Goal: Information Seeking & Learning: Learn about a topic

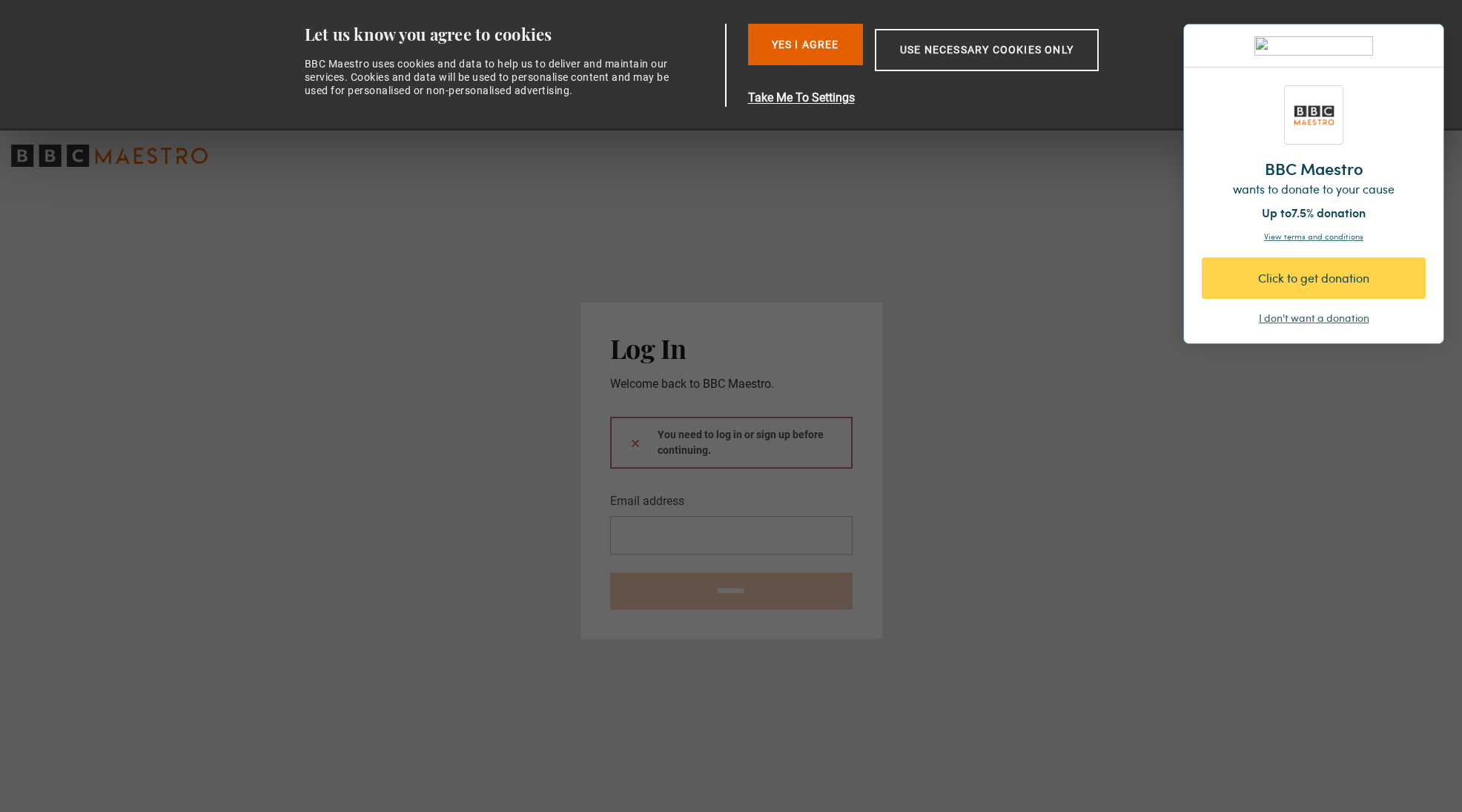
click at [1294, 314] on div "I don't want a donation" at bounding box center [1314, 317] width 110 height 15
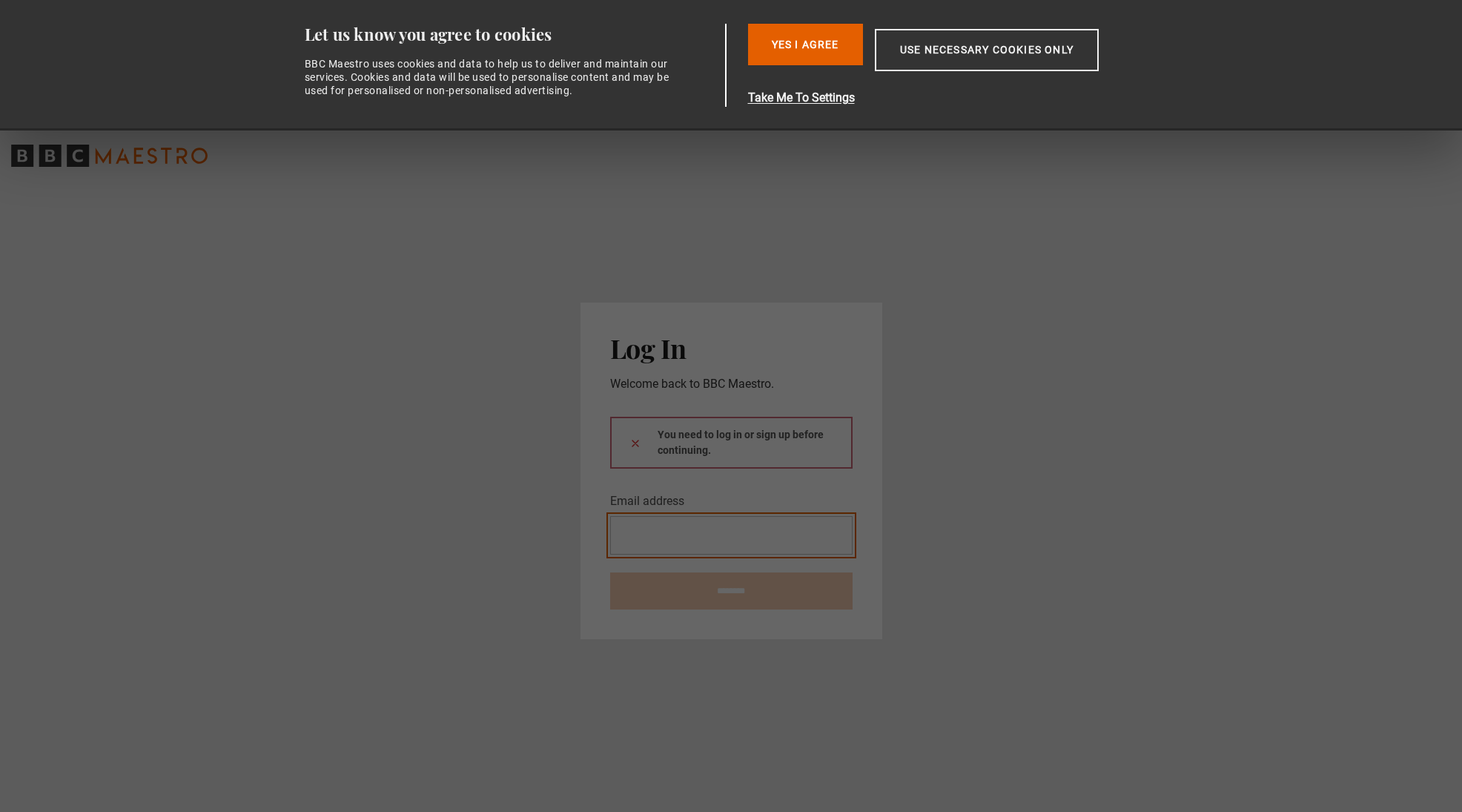
click at [816, 524] on input "Email address" at bounding box center [732, 535] width 243 height 38
type input "**********"
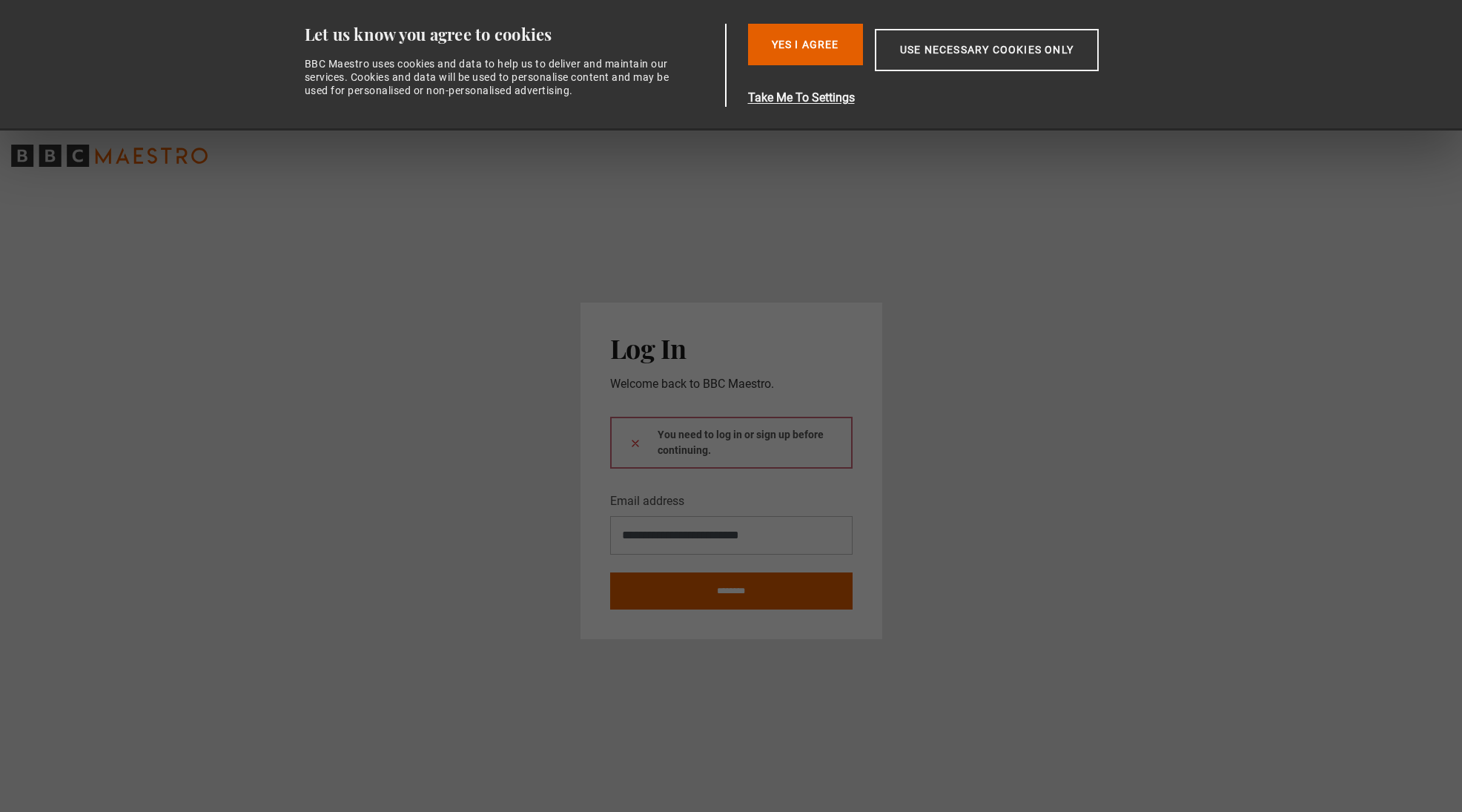
click at [634, 443] on button at bounding box center [635, 443] width 12 height 16
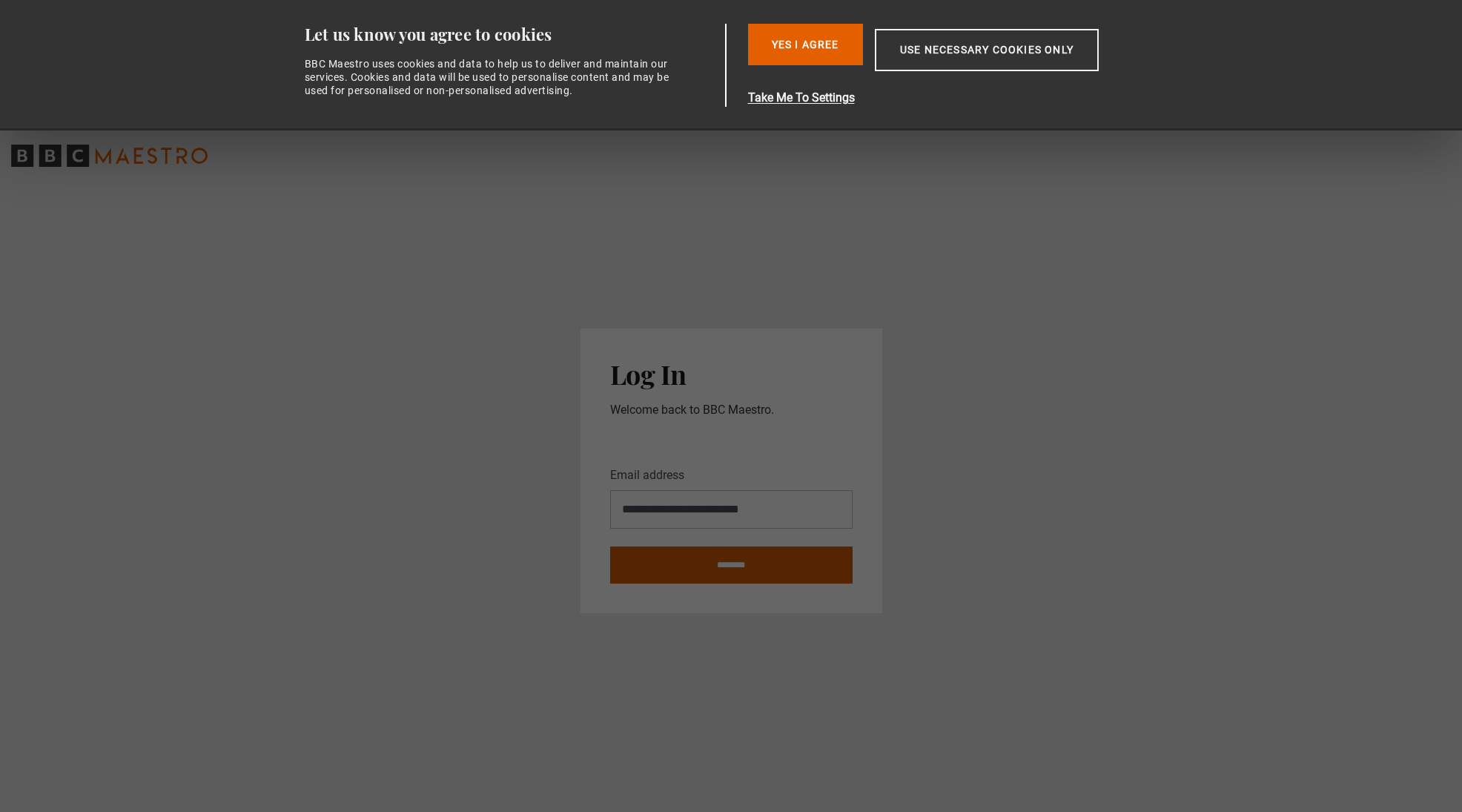
click at [746, 569] on input "********" at bounding box center [732, 565] width 243 height 37
type input "**********"
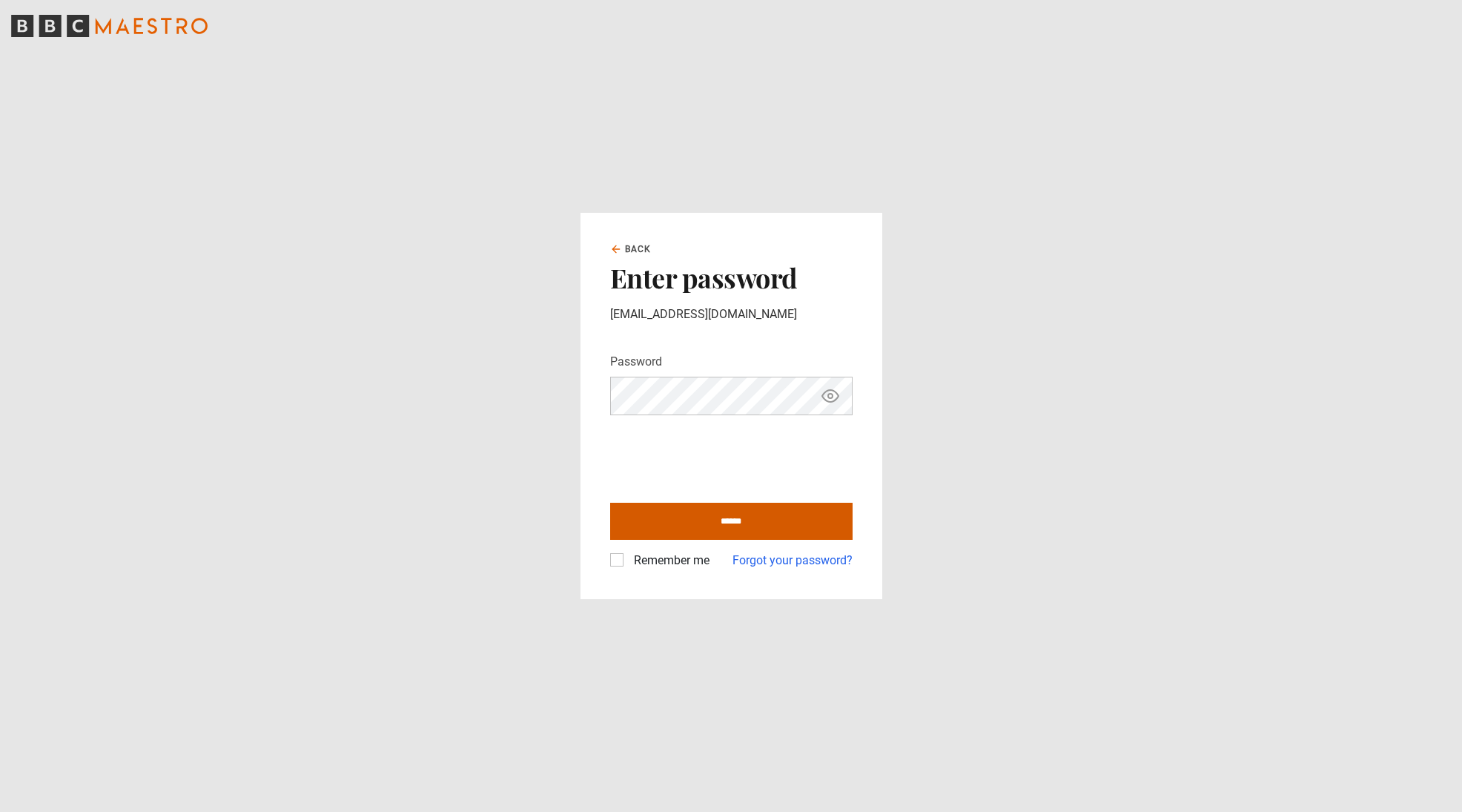
click at [731, 524] on input "******" at bounding box center [732, 521] width 243 height 37
type input "**********"
click at [628, 560] on label "Remember me" at bounding box center [669, 560] width 81 height 18
click at [628, 555] on label "Remember me" at bounding box center [669, 560] width 81 height 18
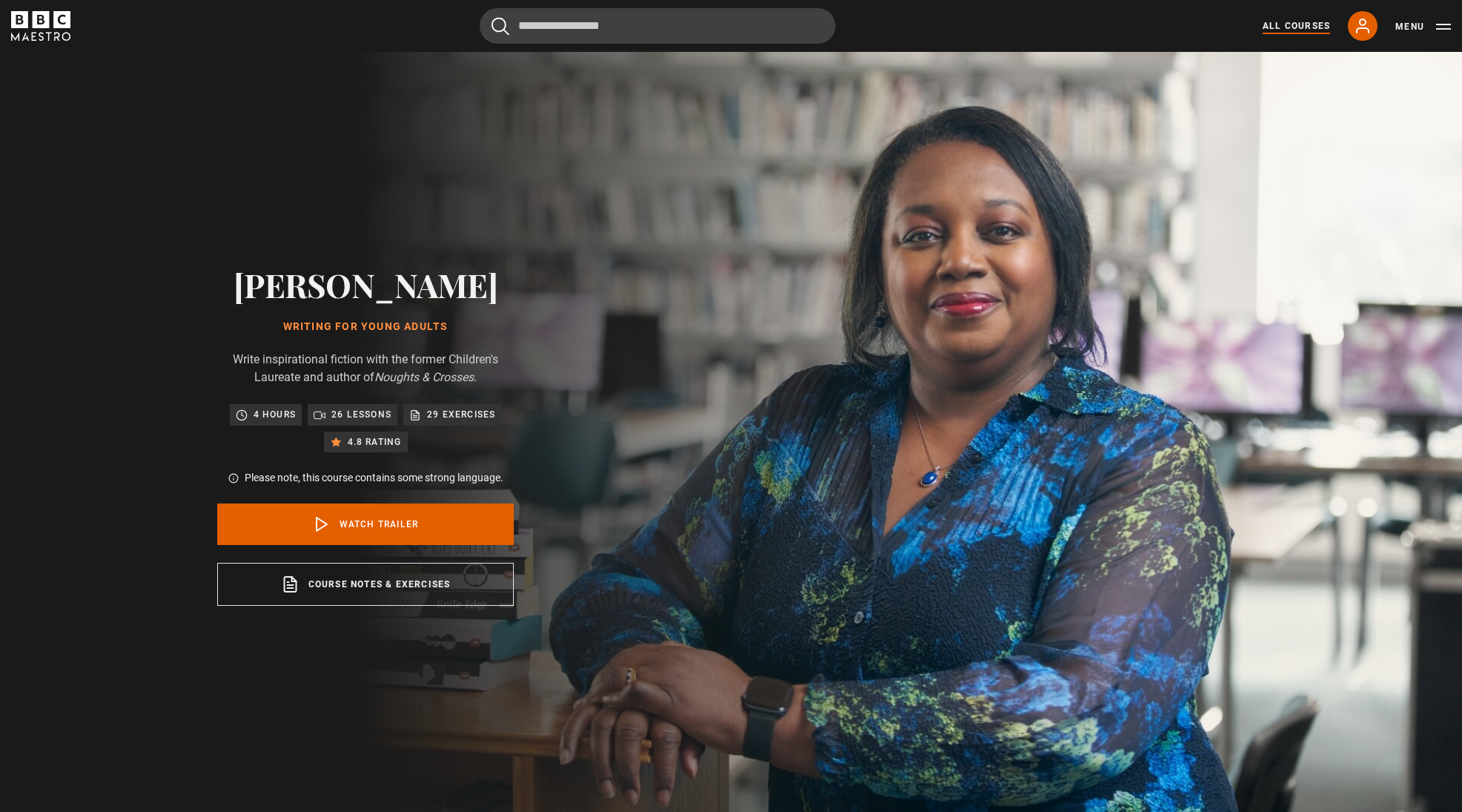
click at [1306, 23] on link "All Courses" at bounding box center [1296, 26] width 68 height 14
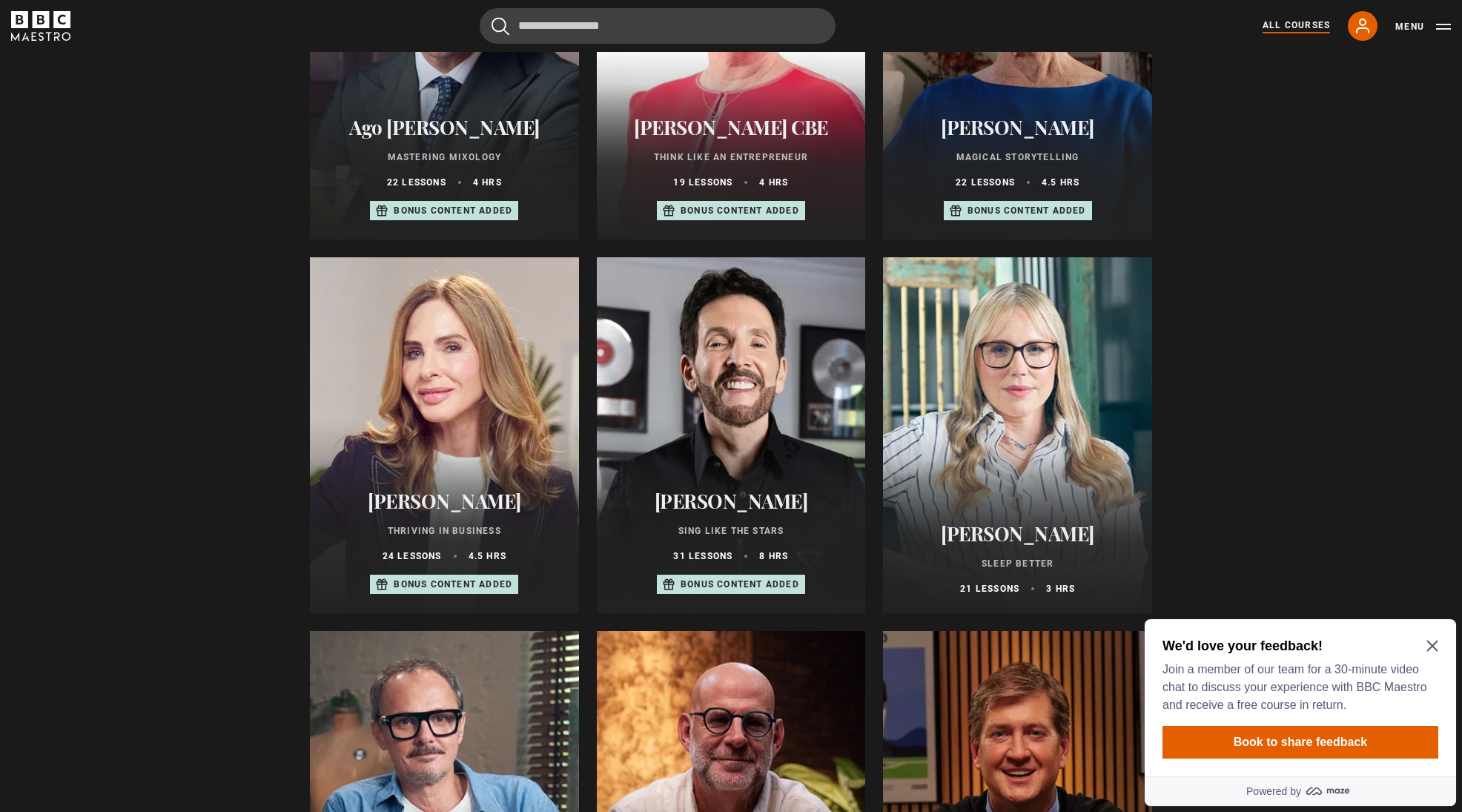
scroll to position [751, 0]
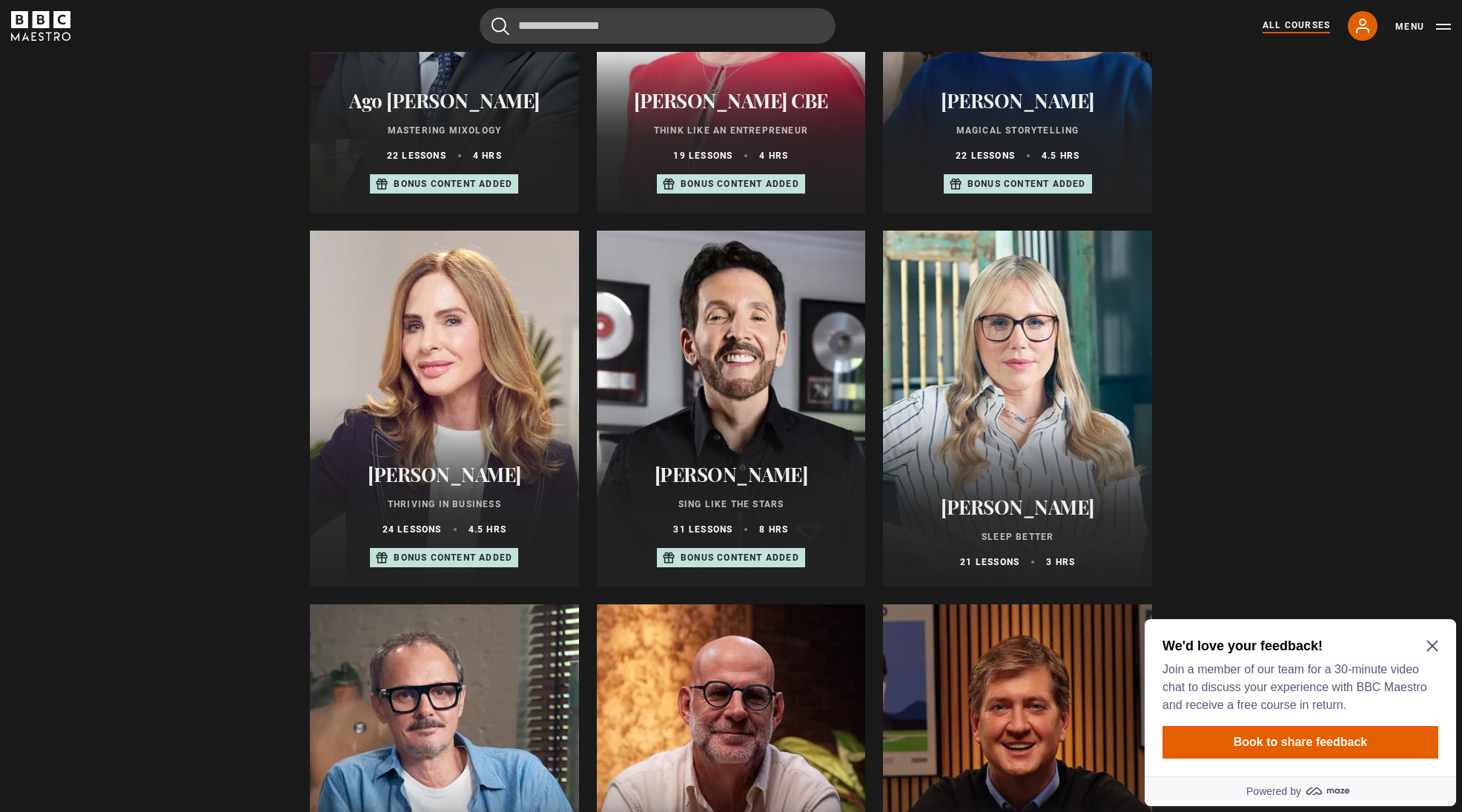
click at [753, 406] on div at bounding box center [731, 408] width 269 height 356
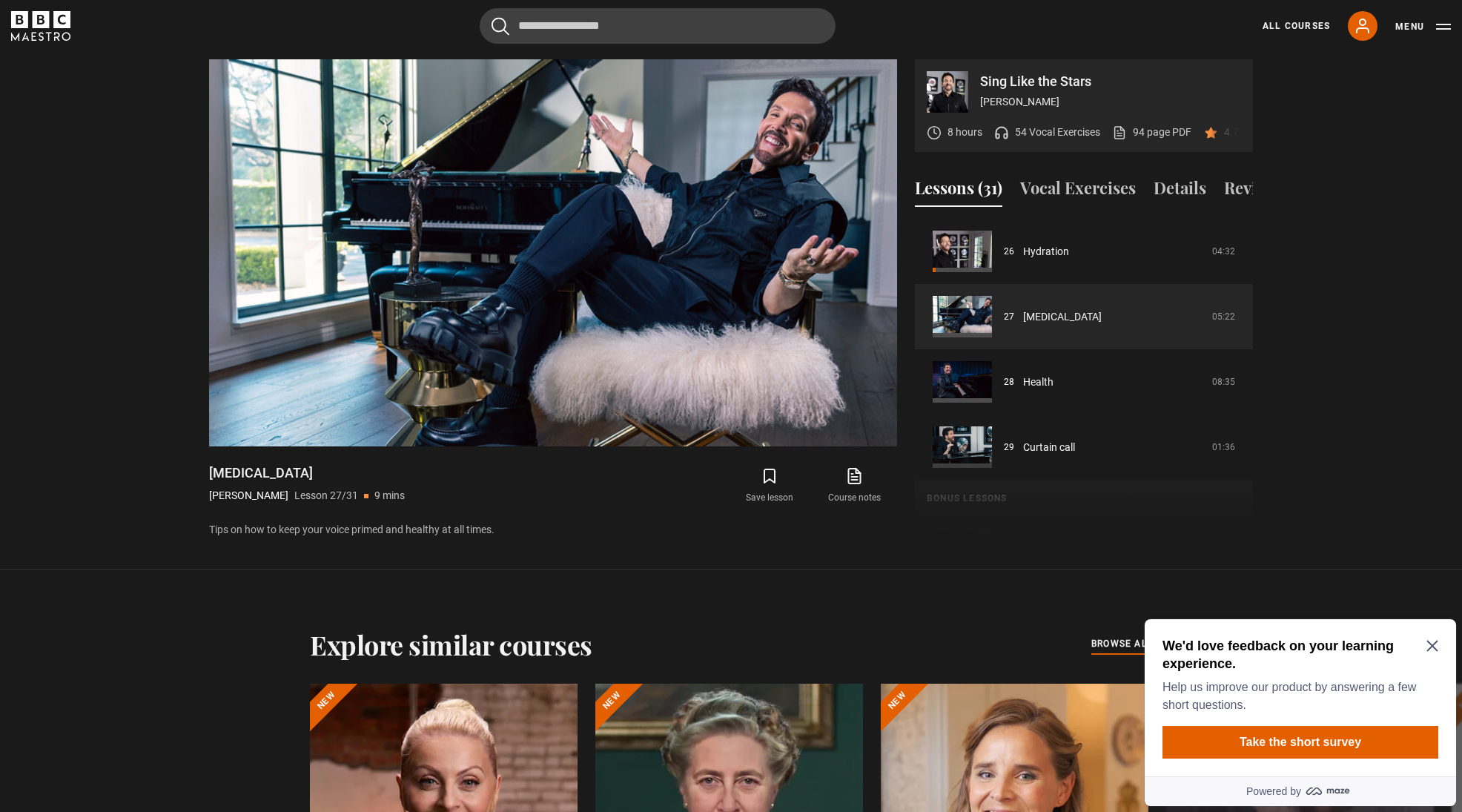
click at [1432, 644] on icon "Close Maze Prompt" at bounding box center [1432, 645] width 12 height 12
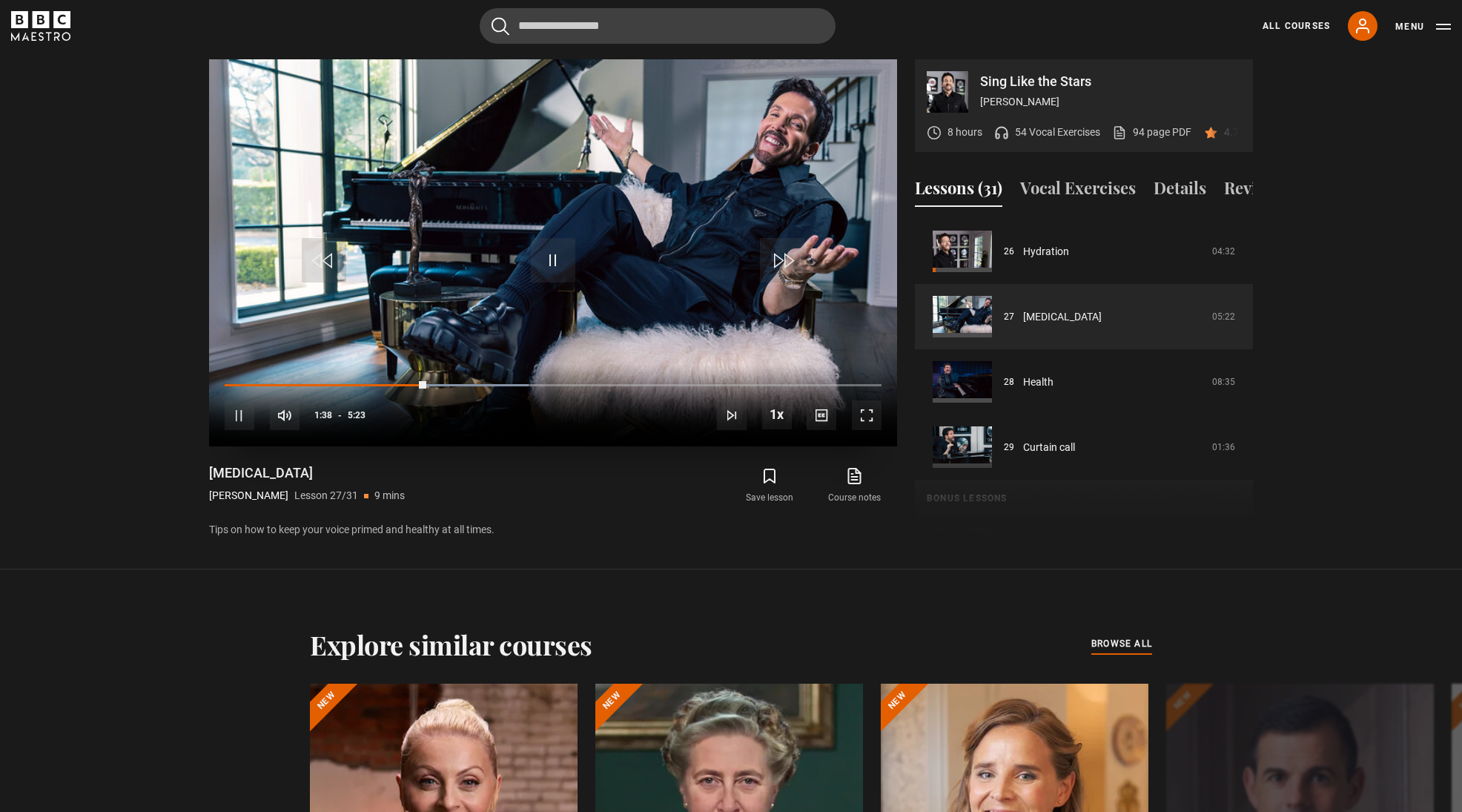
click at [550, 265] on span "Video Player" at bounding box center [553, 260] width 45 height 45
click at [1445, 24] on button "Menu" at bounding box center [1424, 26] width 56 height 15
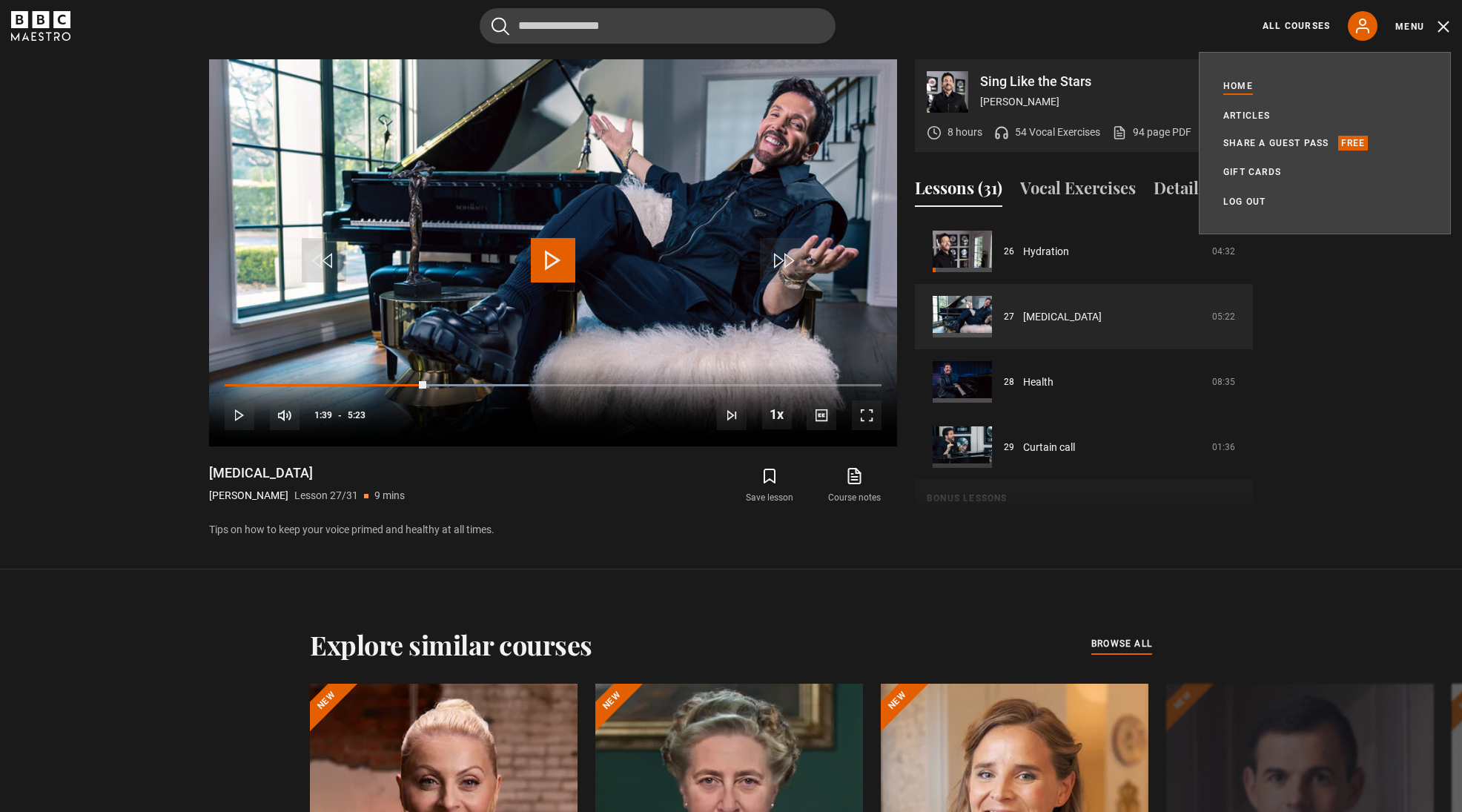
click at [1242, 85] on link "Home" at bounding box center [1238, 85] width 30 height 15
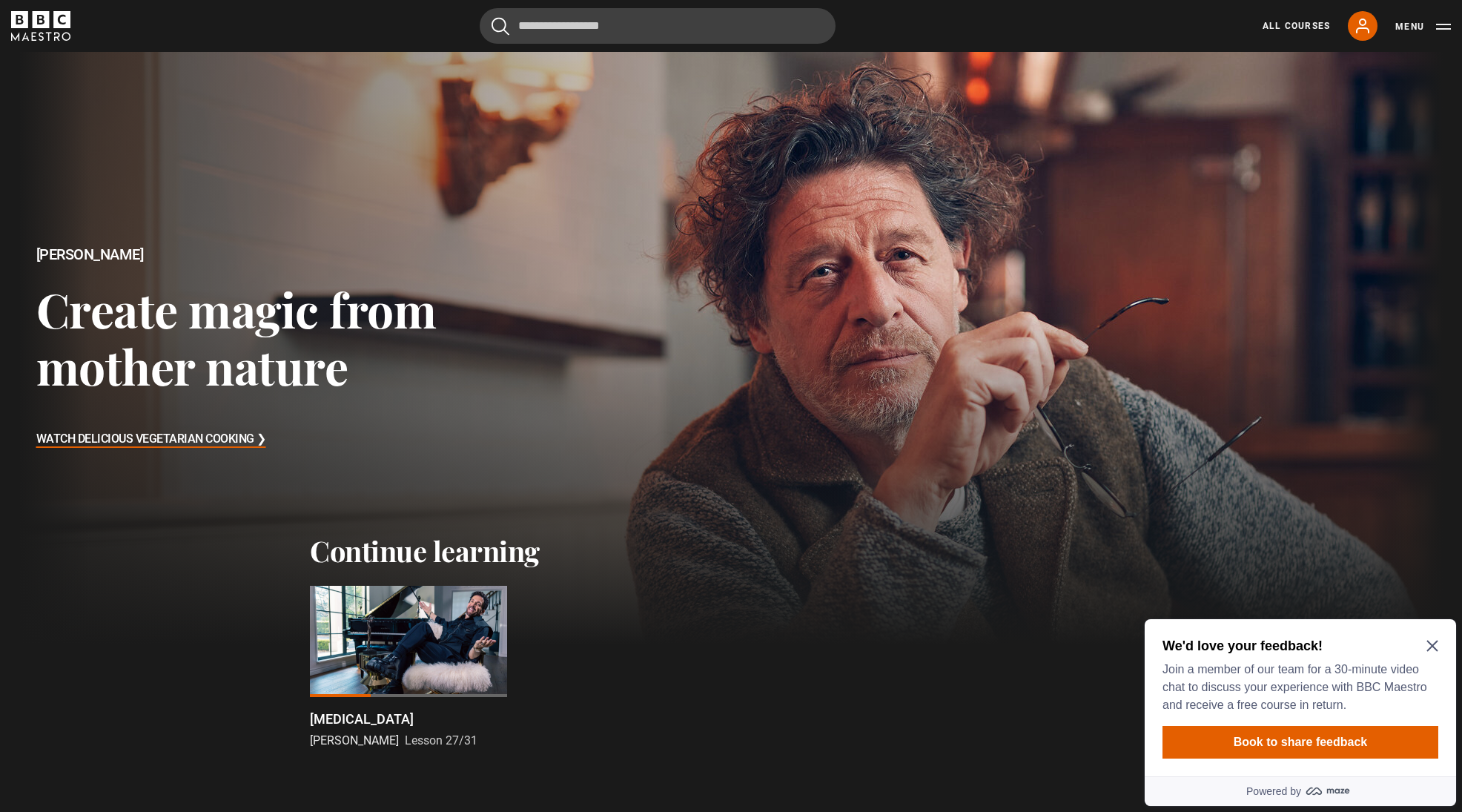
click at [1434, 644] on icon "Close Maze Prompt" at bounding box center [1432, 646] width 11 height 11
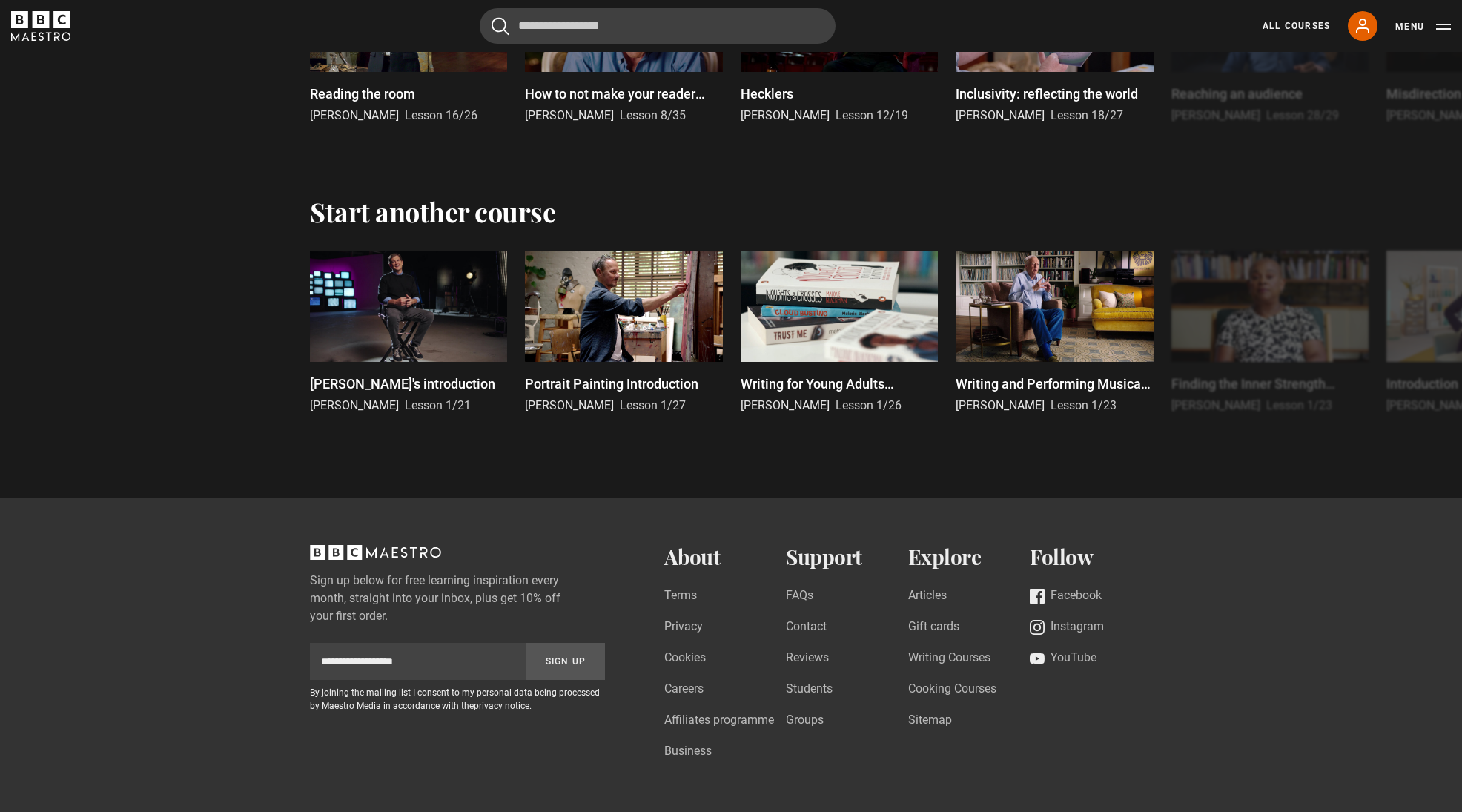
scroll to position [3343, 0]
click at [686, 592] on link "Terms" at bounding box center [681, 595] width 33 height 20
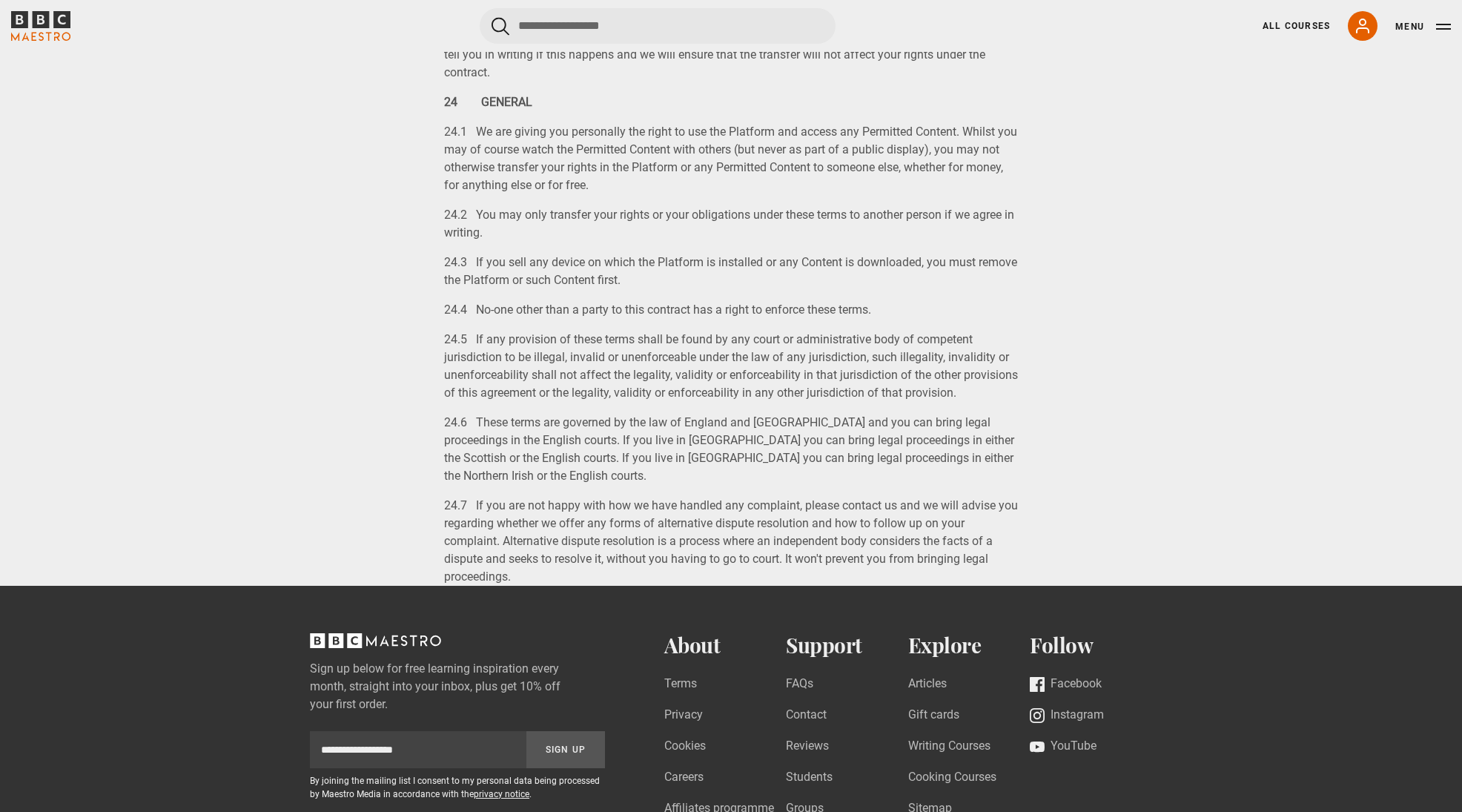
scroll to position [12524, 0]
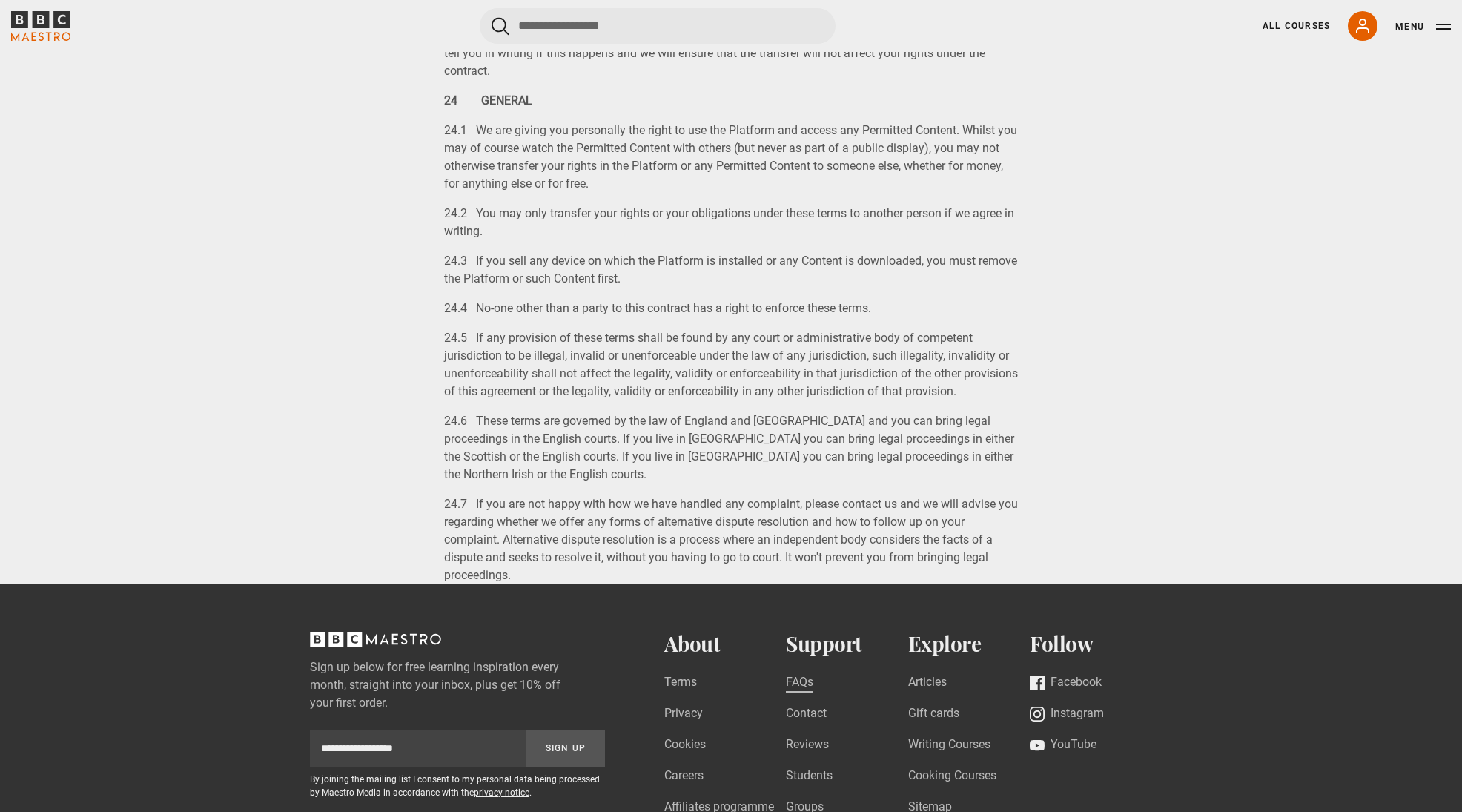
click at [802, 678] on link "FAQs" at bounding box center [800, 683] width 27 height 20
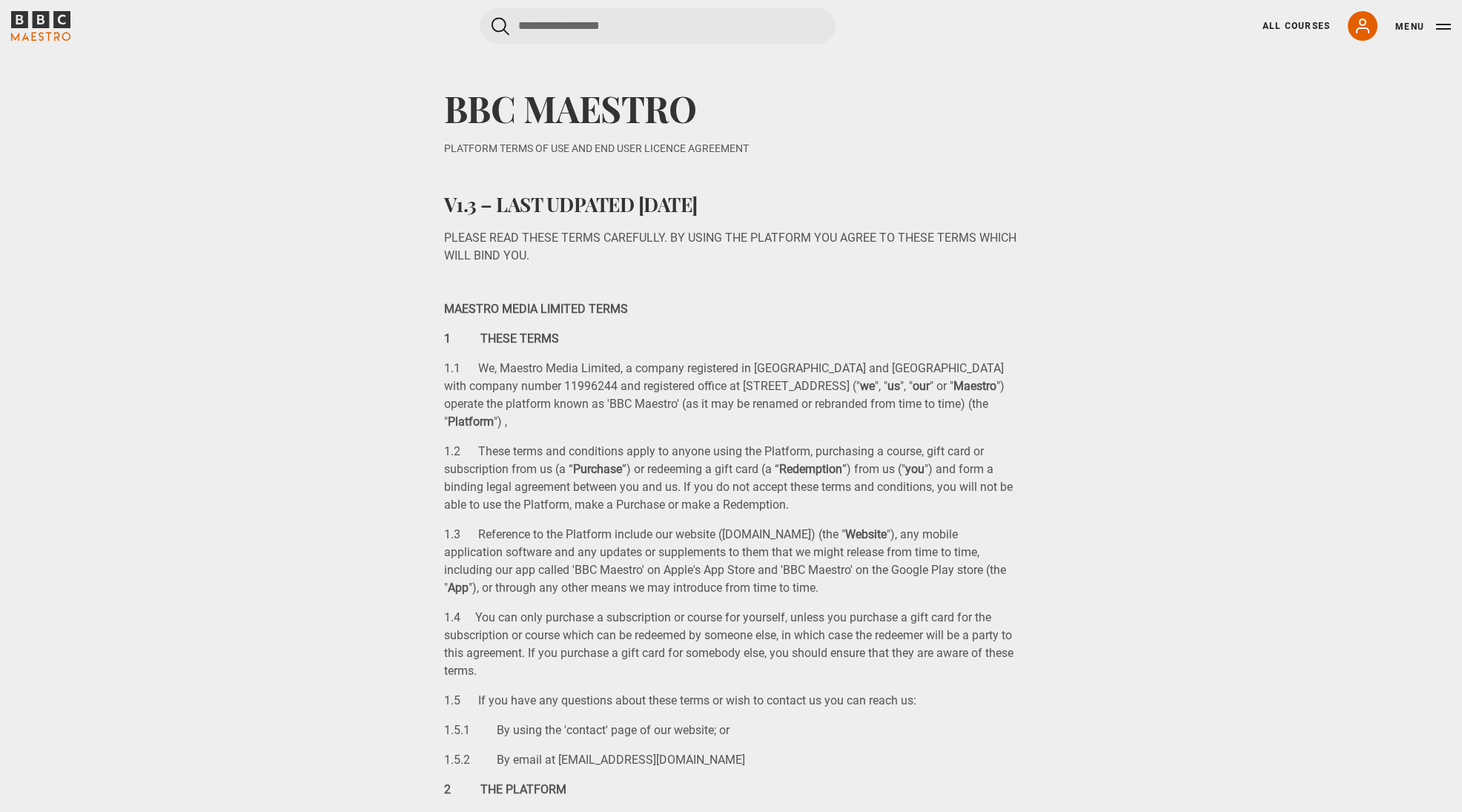
scroll to position [0, 0]
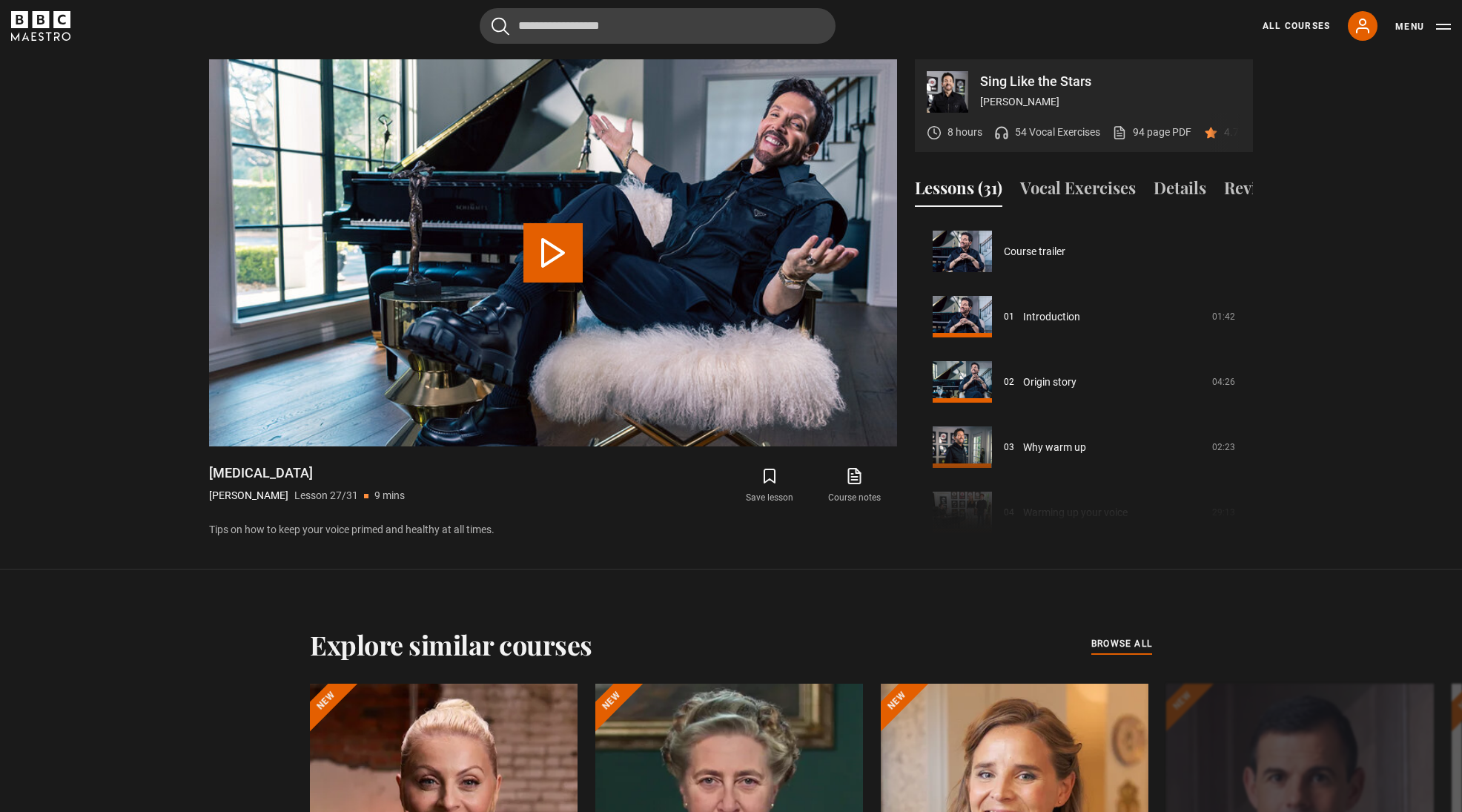
scroll to position [1696, 0]
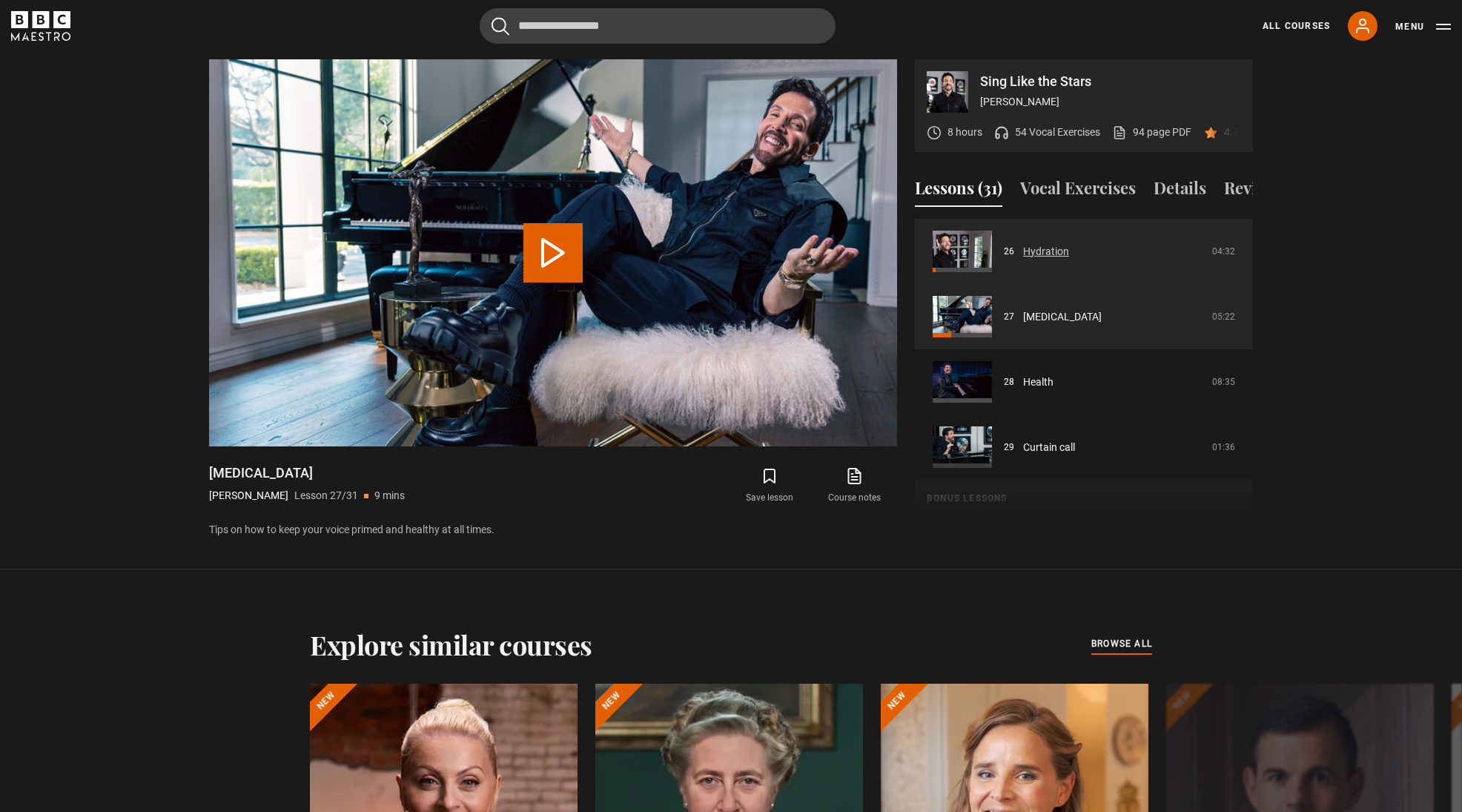
click at [1029, 251] on link "Hydration" at bounding box center [1046, 252] width 46 height 16
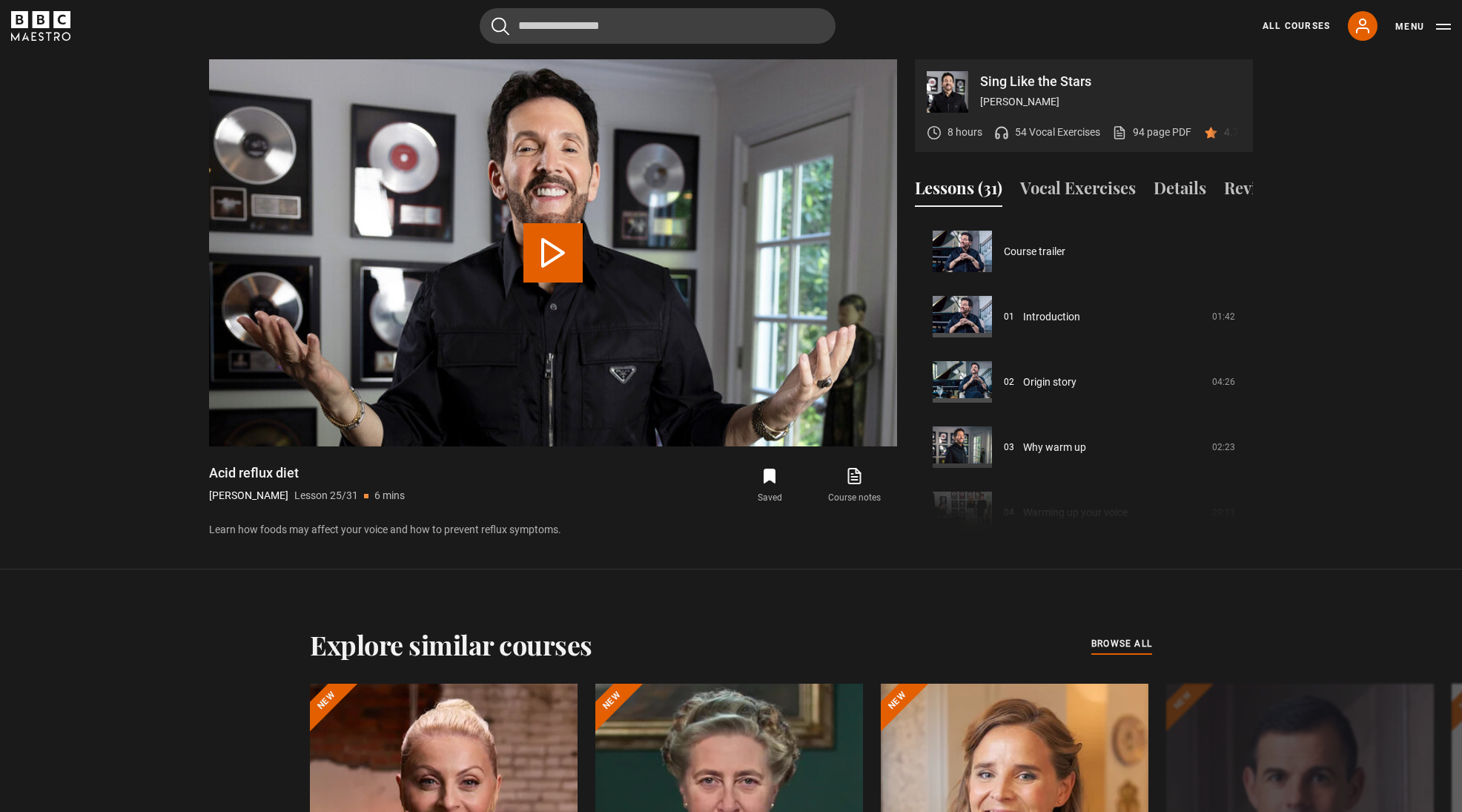
scroll to position [1566, 0]
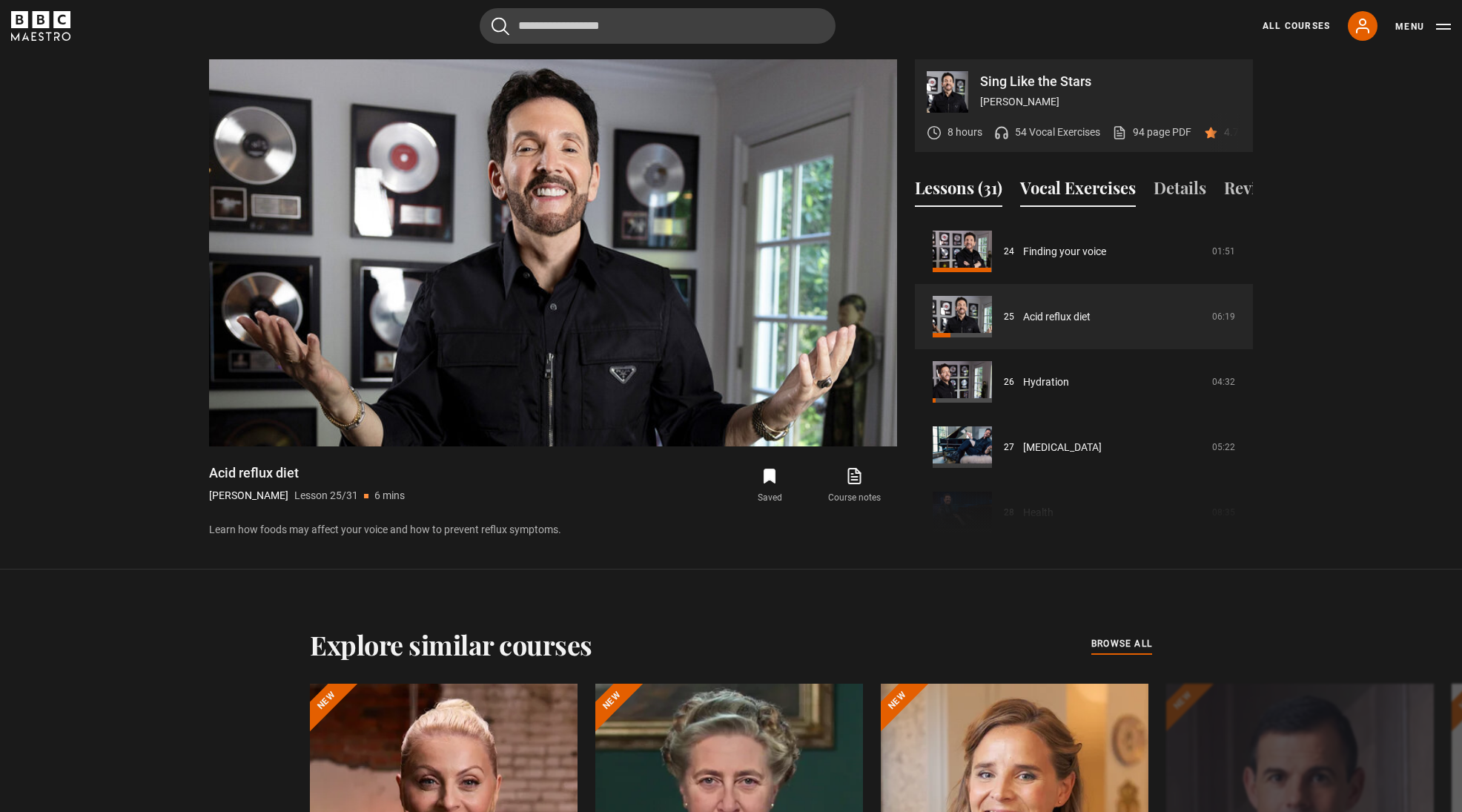
click at [1108, 187] on button "Vocal Exercises" at bounding box center [1078, 191] width 116 height 31
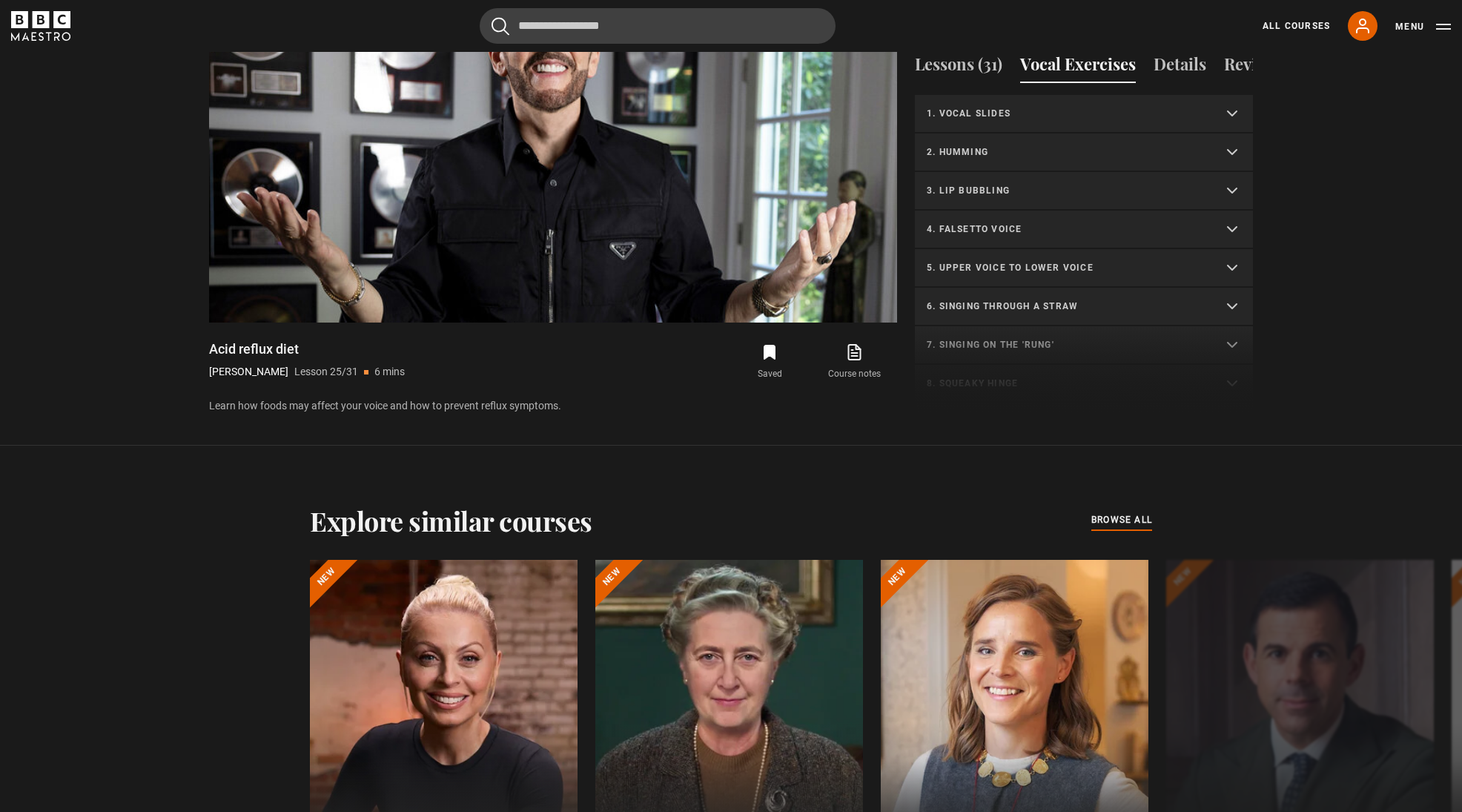
scroll to position [0, 0]
click at [970, 65] on button "Lessons (31)" at bounding box center [959, 67] width 88 height 31
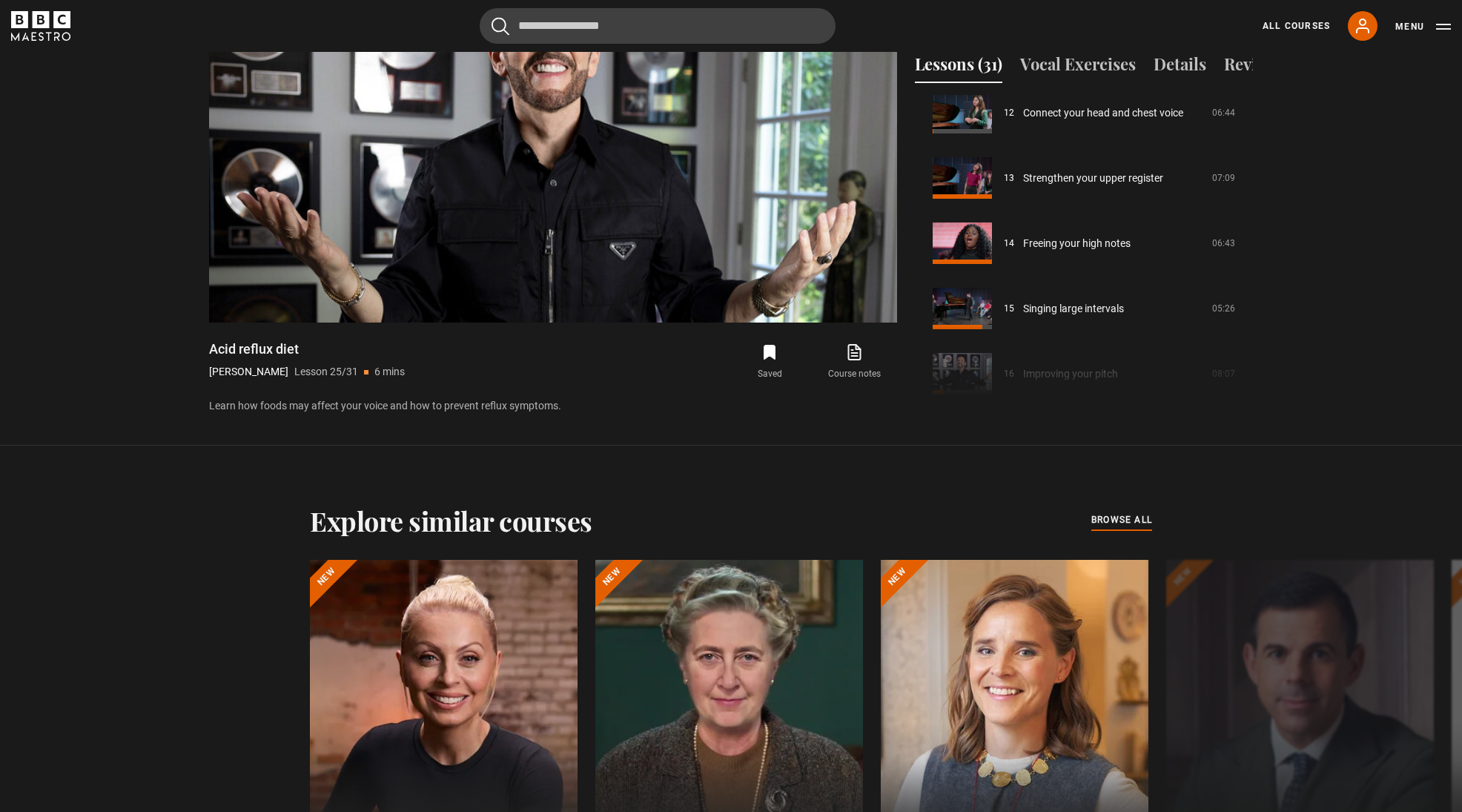
scroll to position [800, 0]
click at [854, 352] on icon at bounding box center [856, 350] width 9 height 11
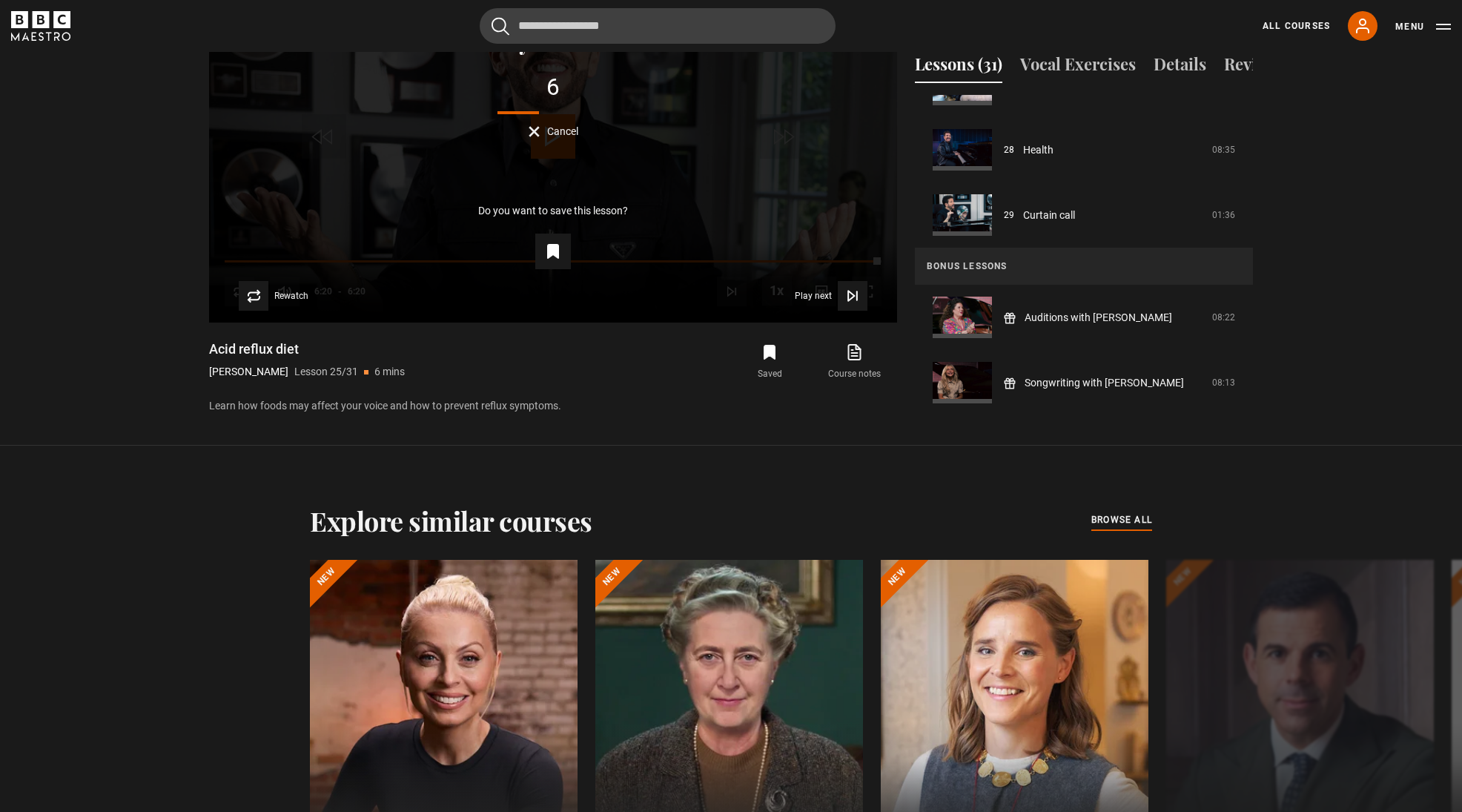
scroll to position [1804, 0]
click at [1060, 211] on link "Curtain call" at bounding box center [1049, 215] width 52 height 16
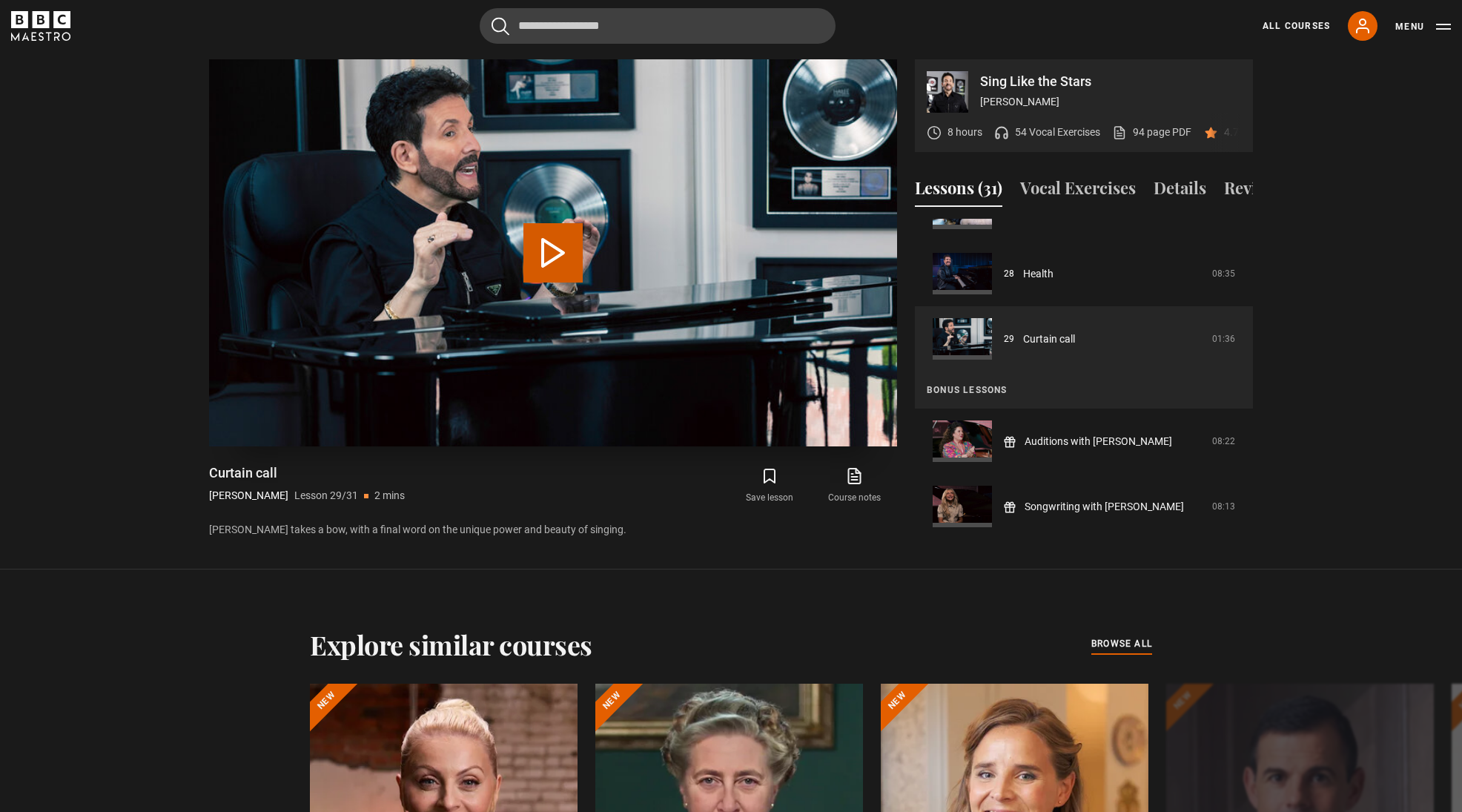
click at [555, 253] on button "Play Lesson Curtain call" at bounding box center [553, 253] width 59 height 59
click at [1077, 191] on button "Vocal Exercises" at bounding box center [1078, 191] width 116 height 31
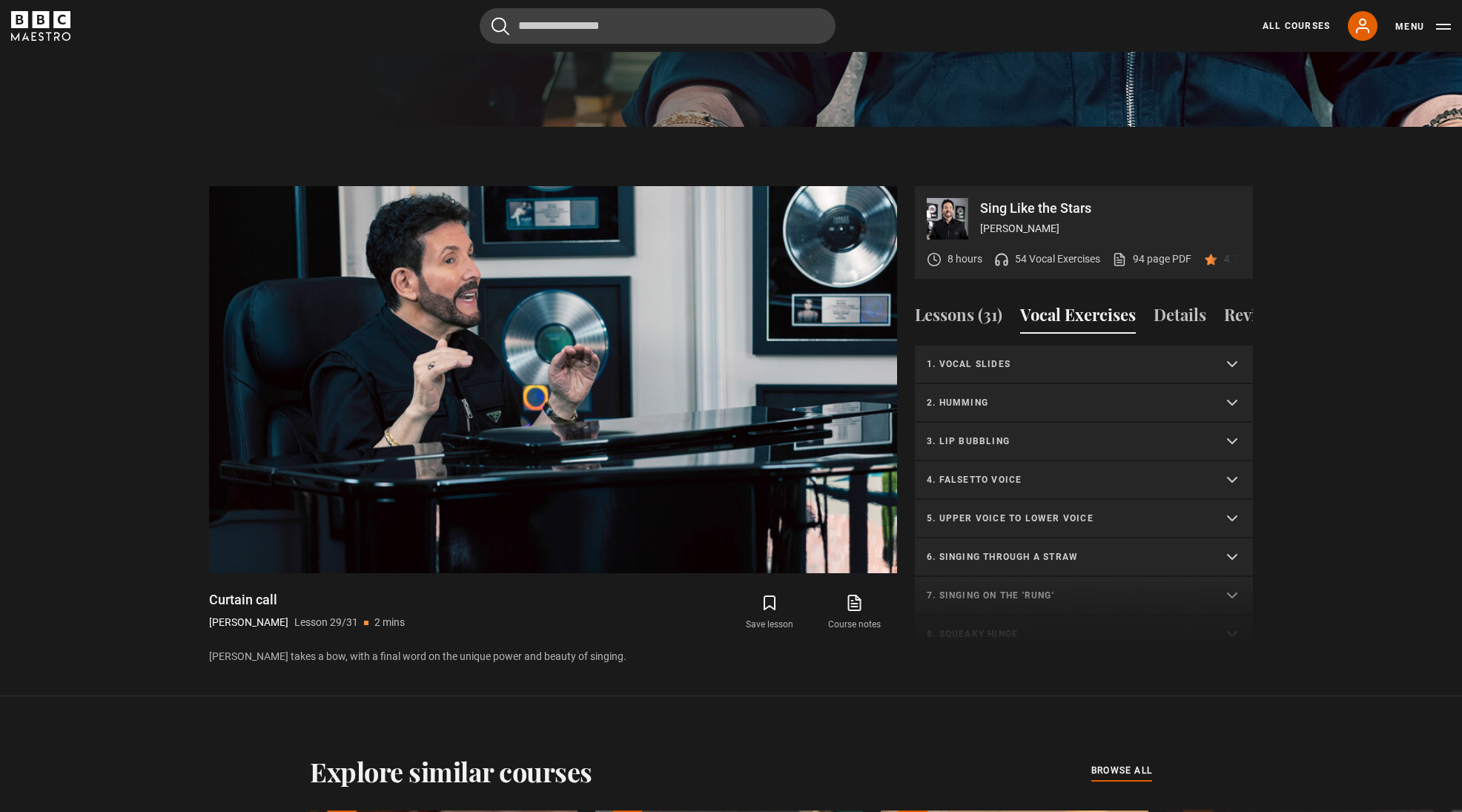
scroll to position [691, 0]
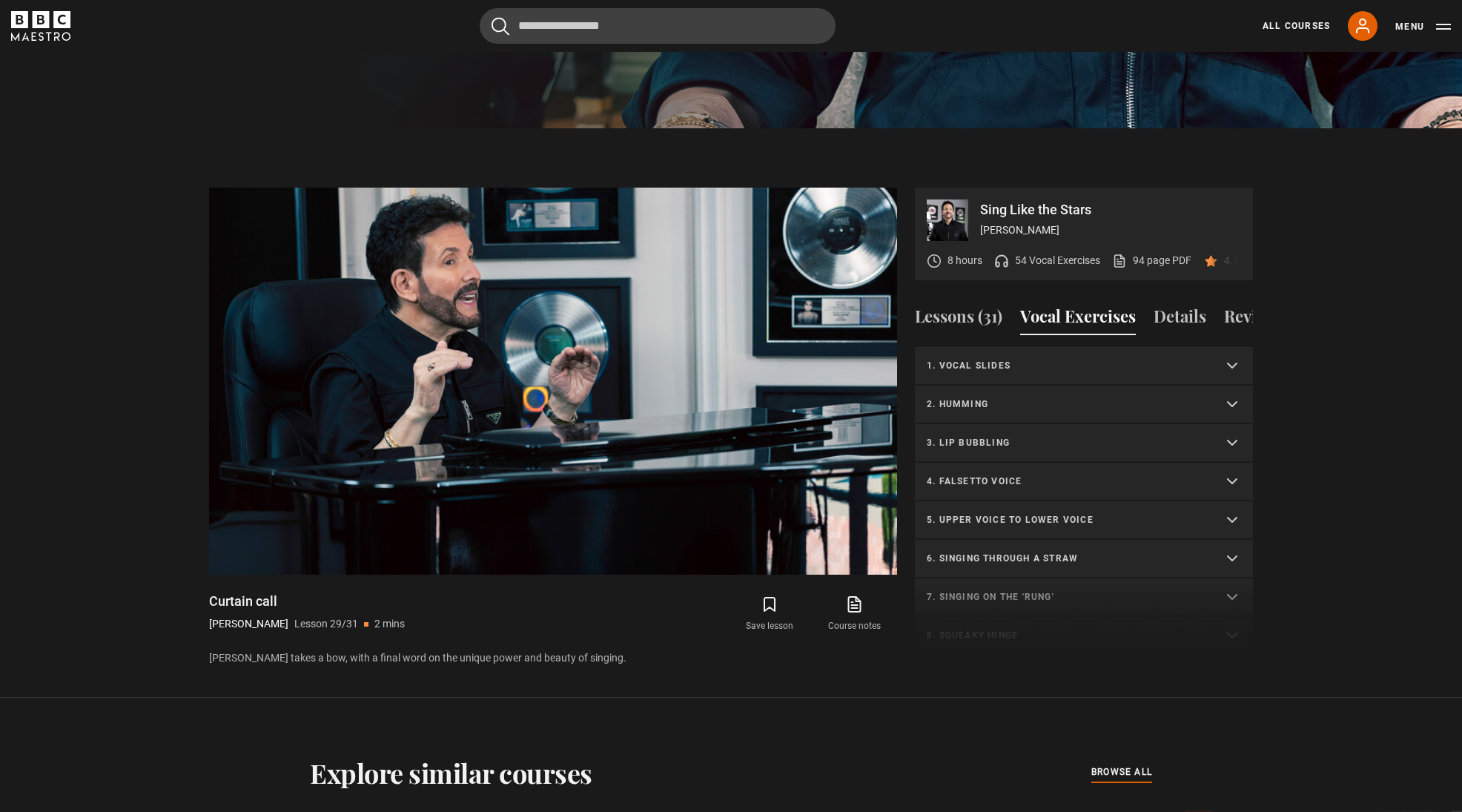
click at [1082, 266] on p "54 Vocal Exercises" at bounding box center [1057, 261] width 85 height 16
click at [1000, 259] on icon at bounding box center [1002, 261] width 15 height 15
click at [1183, 315] on button "Details" at bounding box center [1180, 319] width 53 height 31
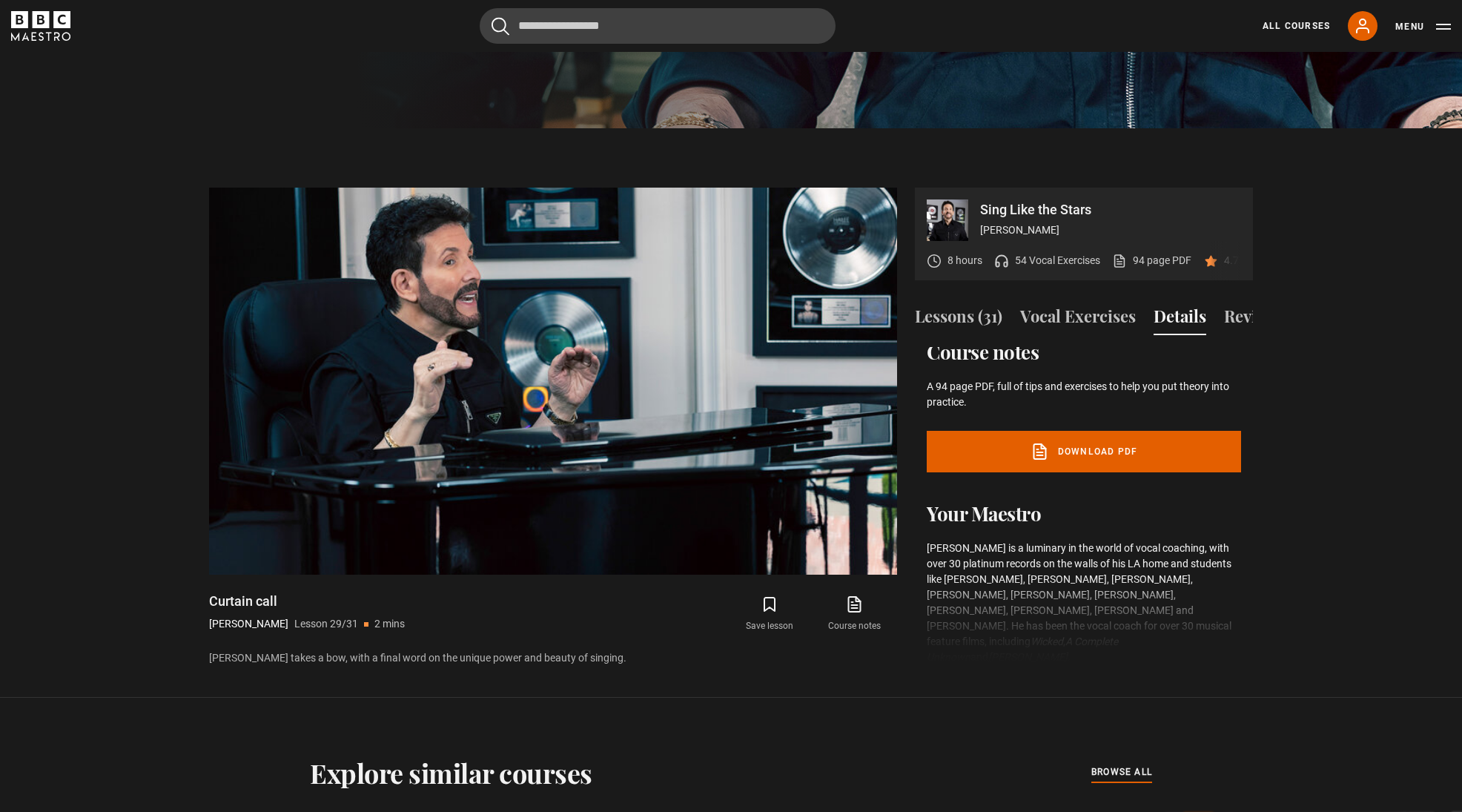
scroll to position [278, 0]
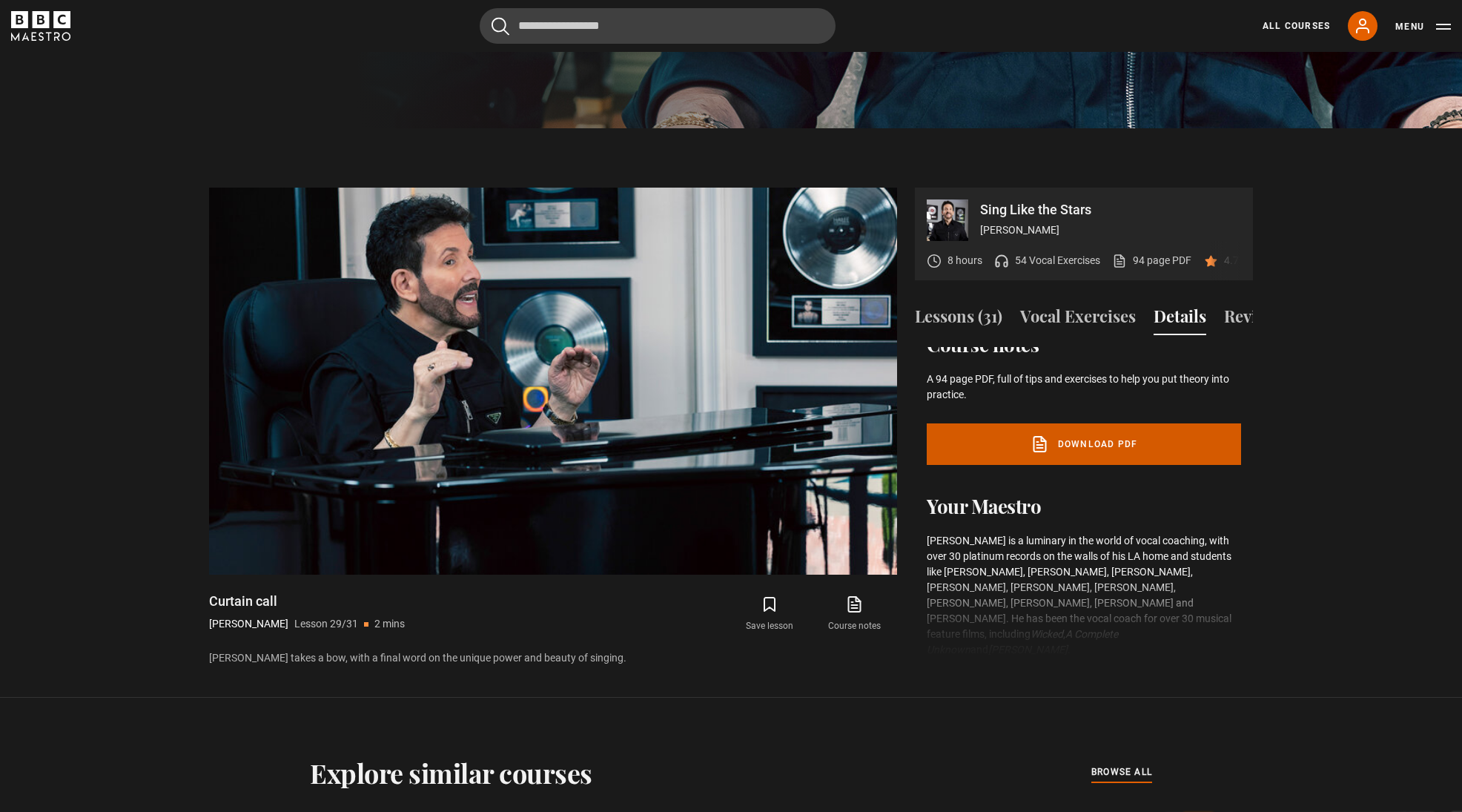
click at [1114, 463] on link "Download PDF" at bounding box center [1085, 444] width 314 height 41
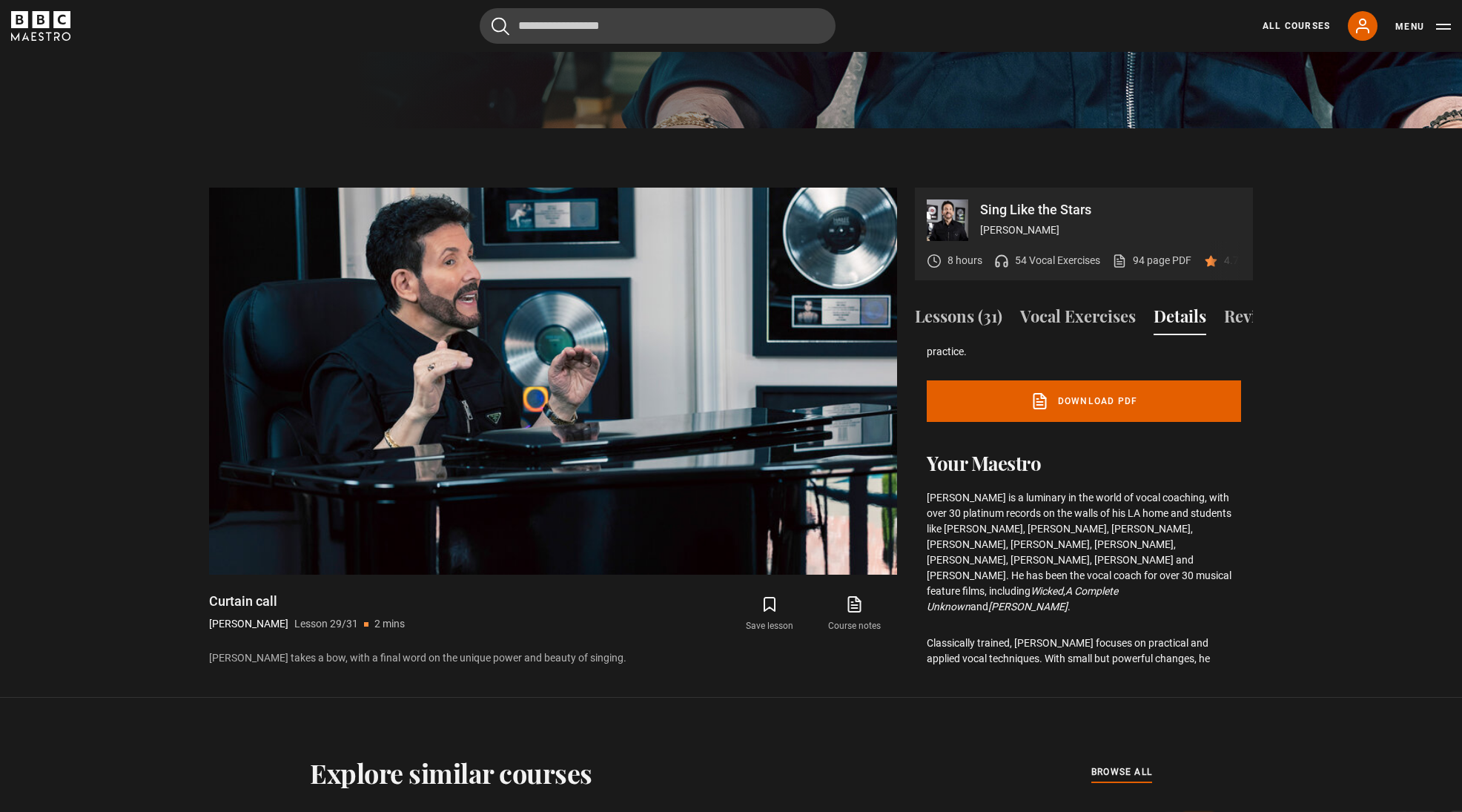
scroll to position [321, 0]
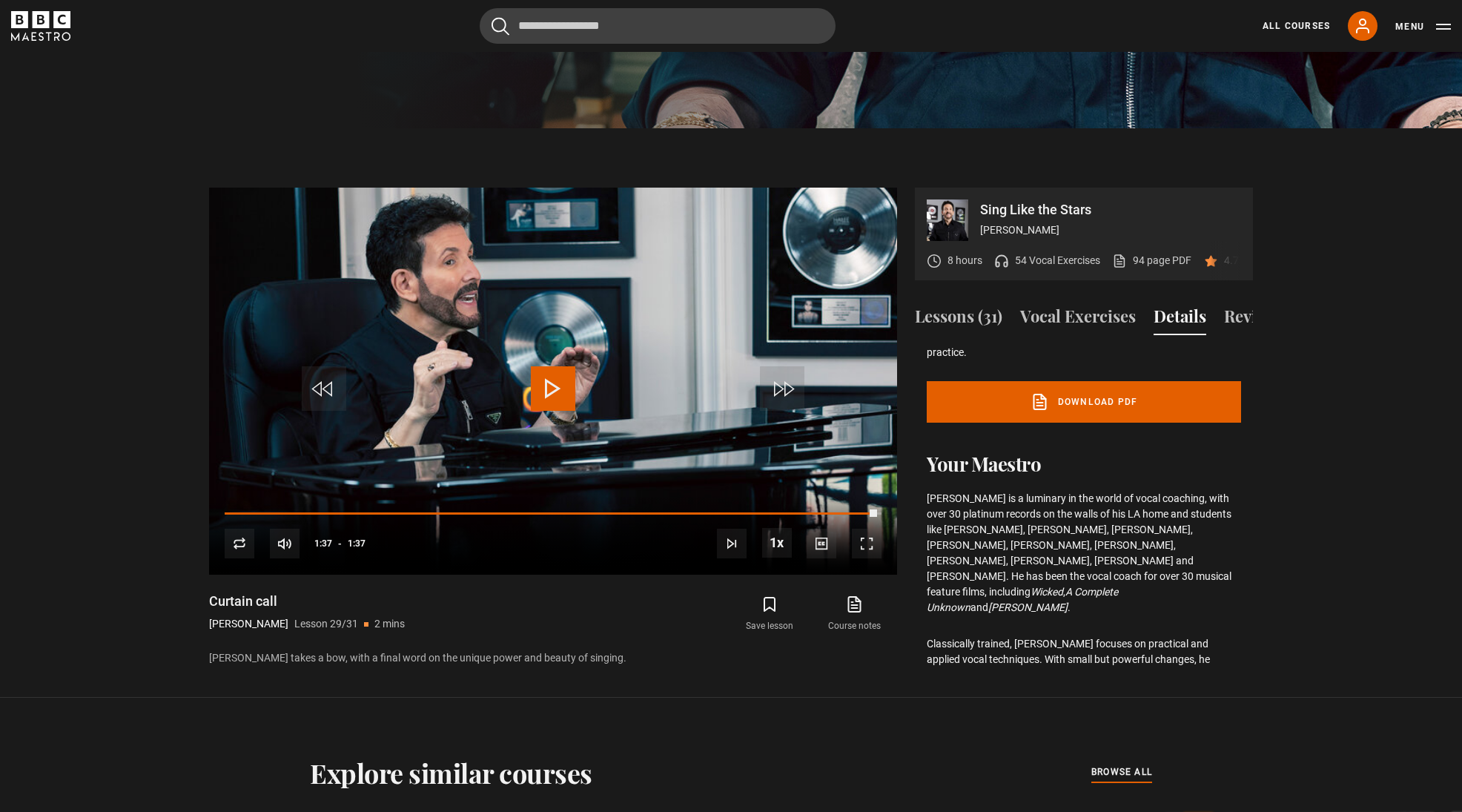
click at [1068, 261] on p "54 Vocal Exercises" at bounding box center [1057, 261] width 85 height 16
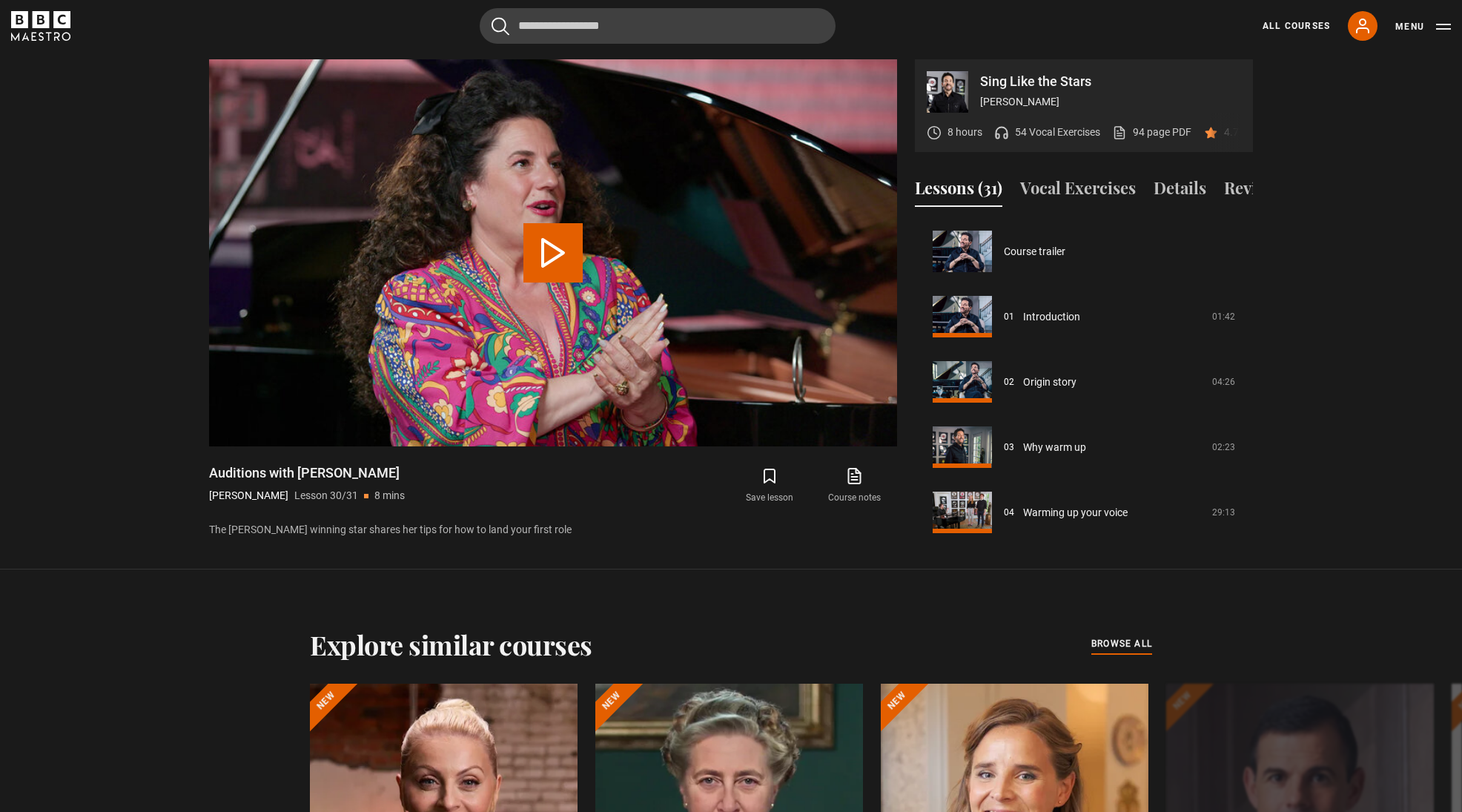
scroll to position [1804, 0]
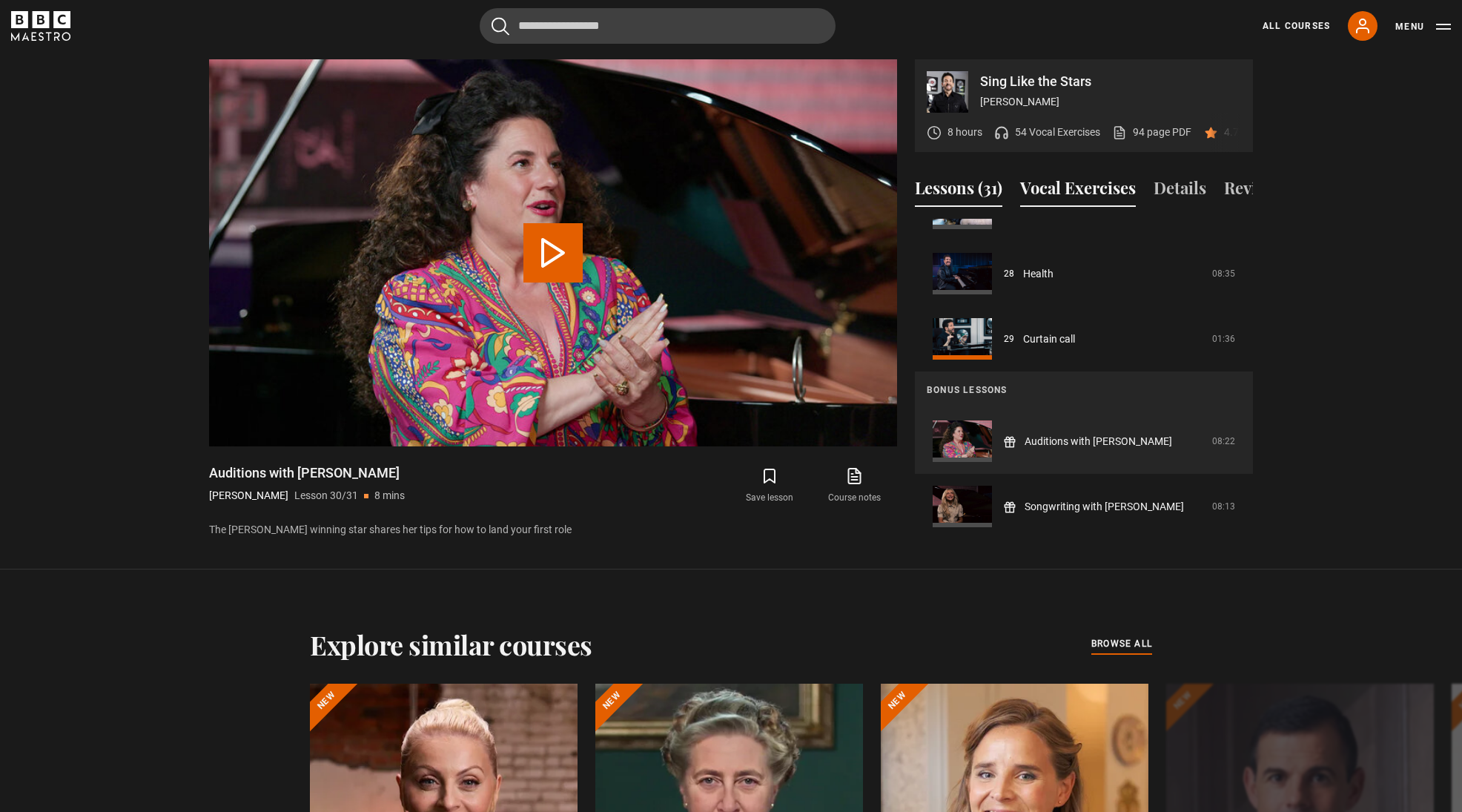
click at [1051, 194] on button "Vocal Exercises" at bounding box center [1078, 191] width 116 height 31
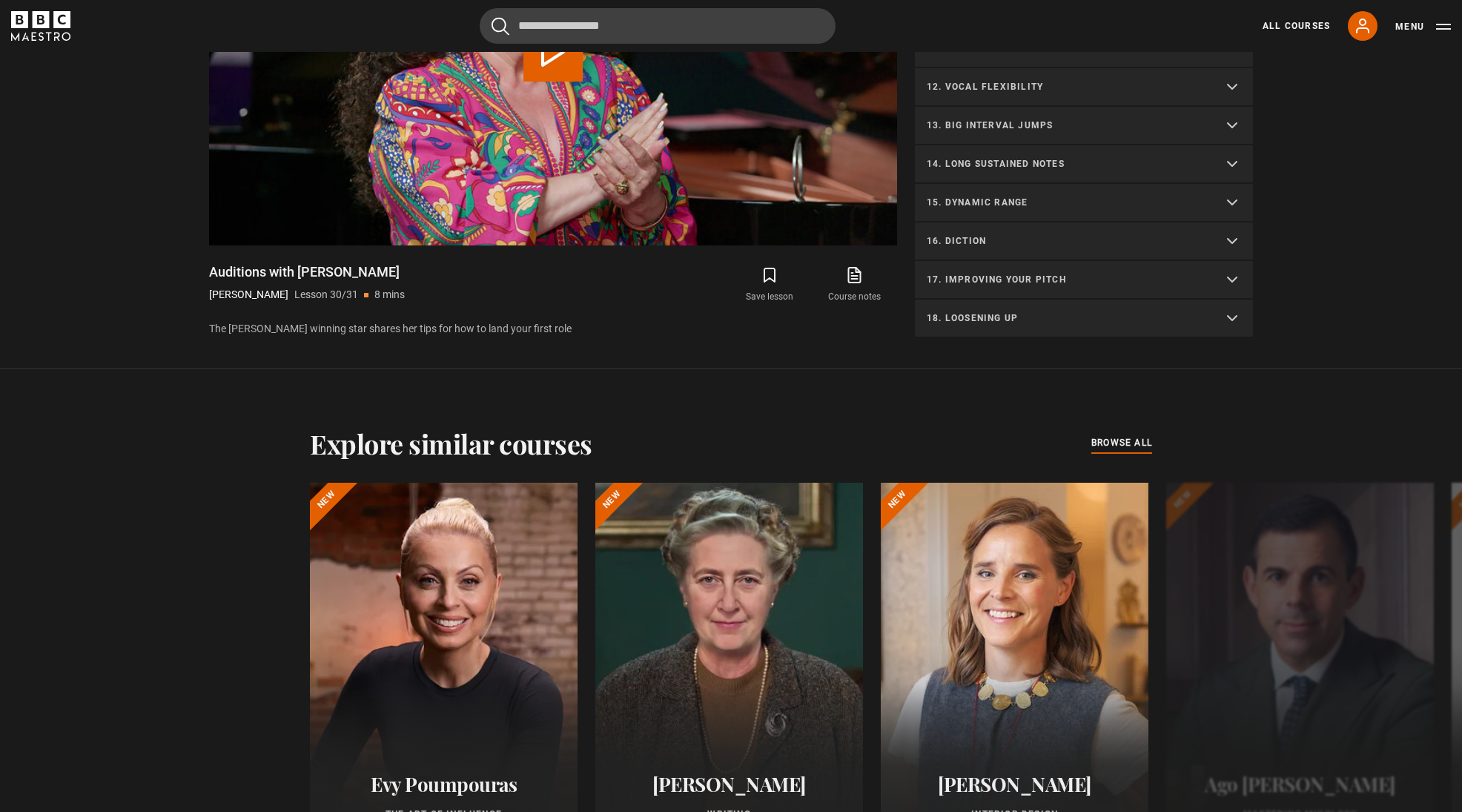
scroll to position [1021, 0]
click at [1010, 317] on p "18. Loosening up" at bounding box center [1066, 317] width 279 height 14
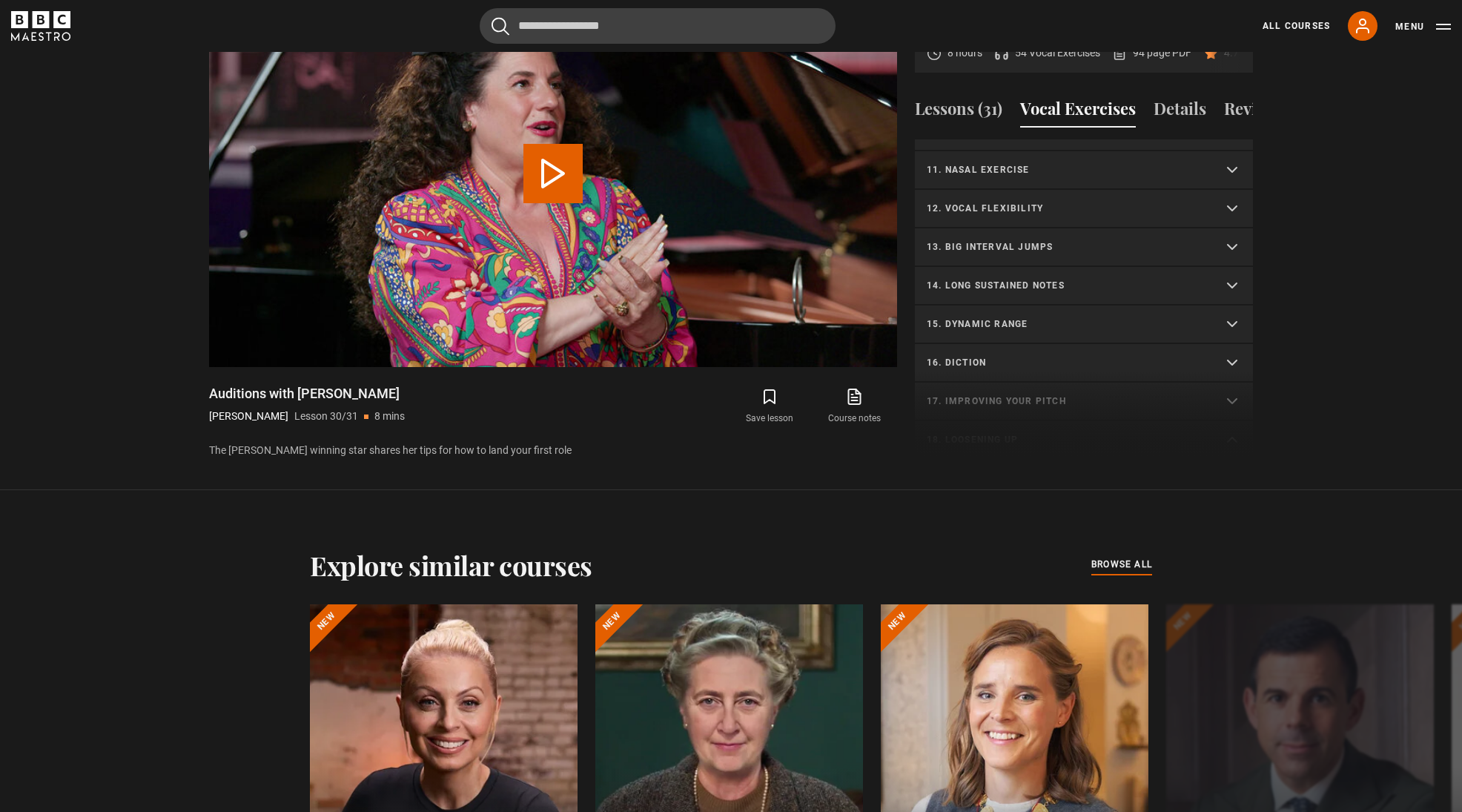
scroll to position [897, 0]
click at [987, 404] on div "1. Vocal slides Level 1 | All Voices 04:23 Level 2 | All Voices 06:30 Level 3 |…" at bounding box center [1085, 300] width 338 height 320
click at [975, 364] on p "16. Diction" at bounding box center [1066, 363] width 279 height 14
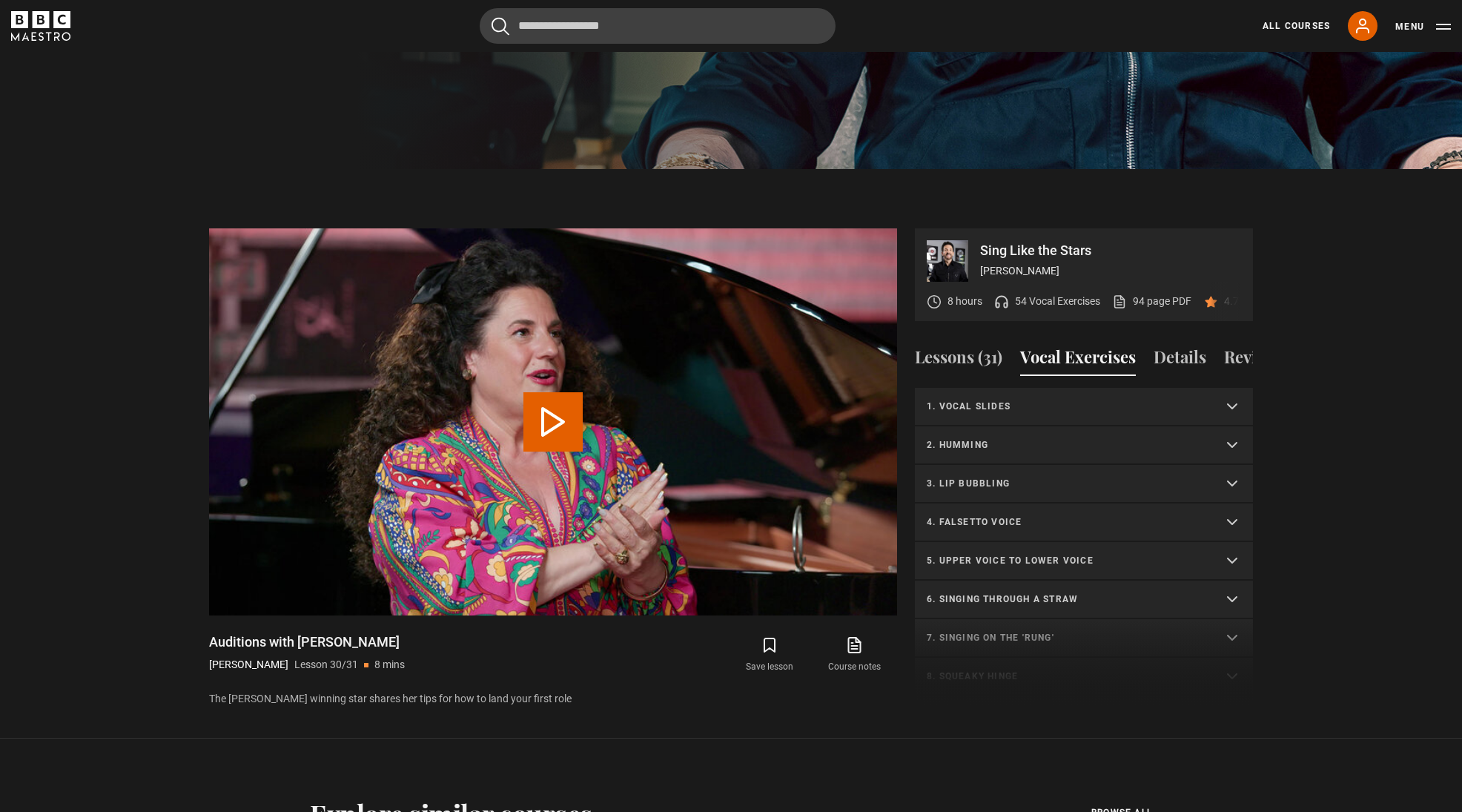
scroll to position [651, 0]
click at [995, 407] on p "1. Vocal slides" at bounding box center [1066, 405] width 279 height 14
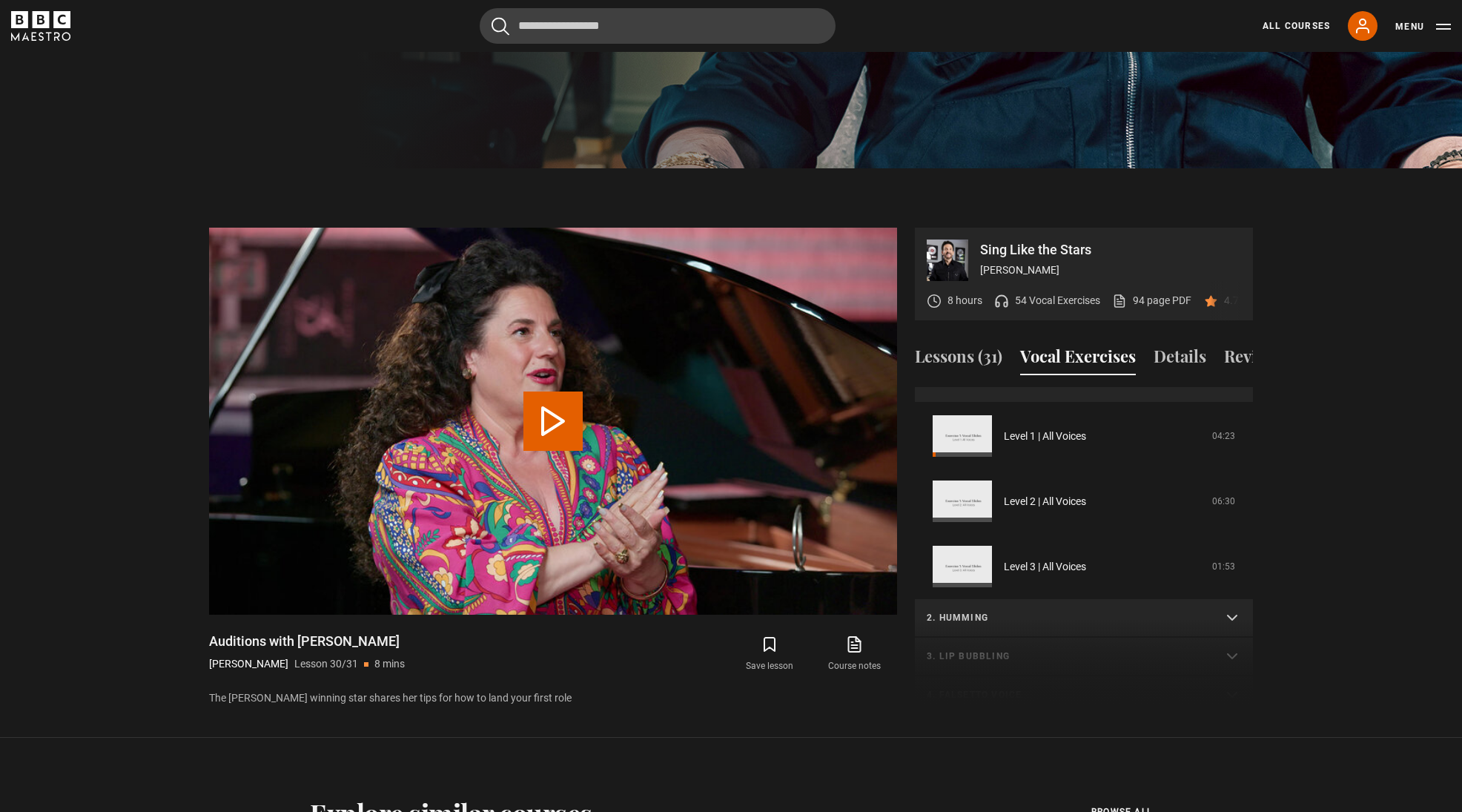
scroll to position [0, 0]
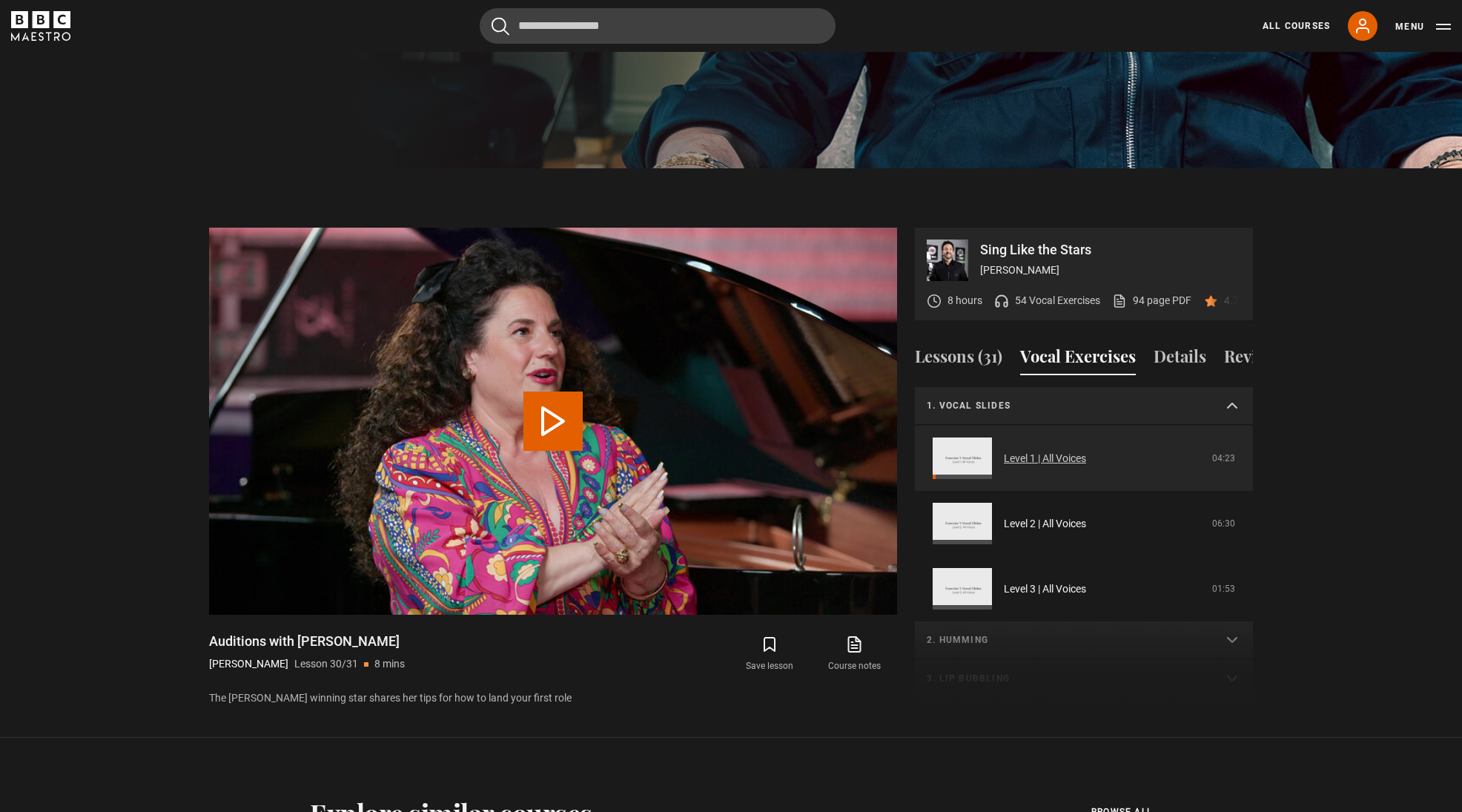
click at [1068, 455] on link "Level 1 | All Voices" at bounding box center [1045, 459] width 82 height 16
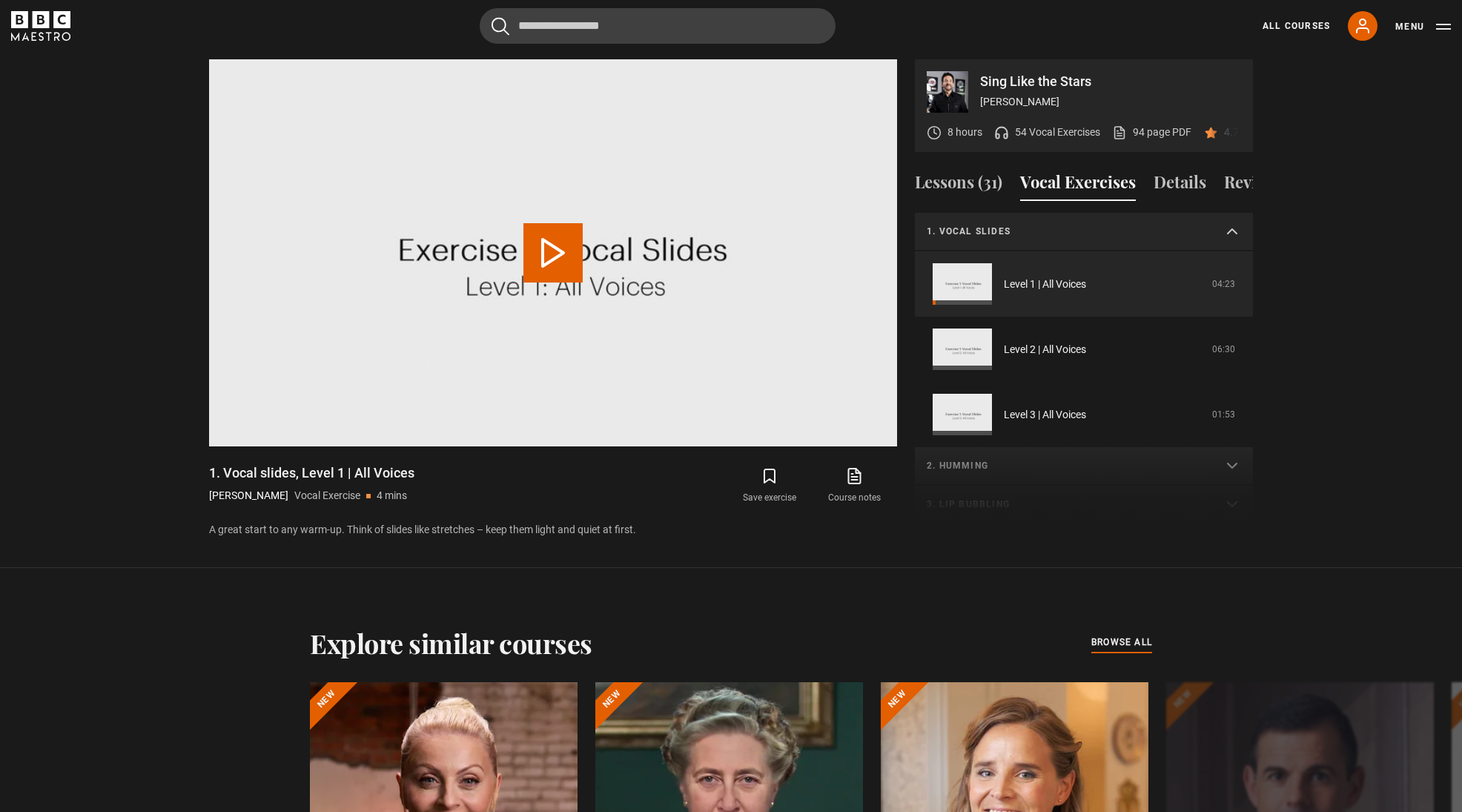
click at [770, 472] on icon "submit" at bounding box center [769, 475] width 18 height 18
click at [555, 255] on button "Play Video" at bounding box center [553, 253] width 59 height 59
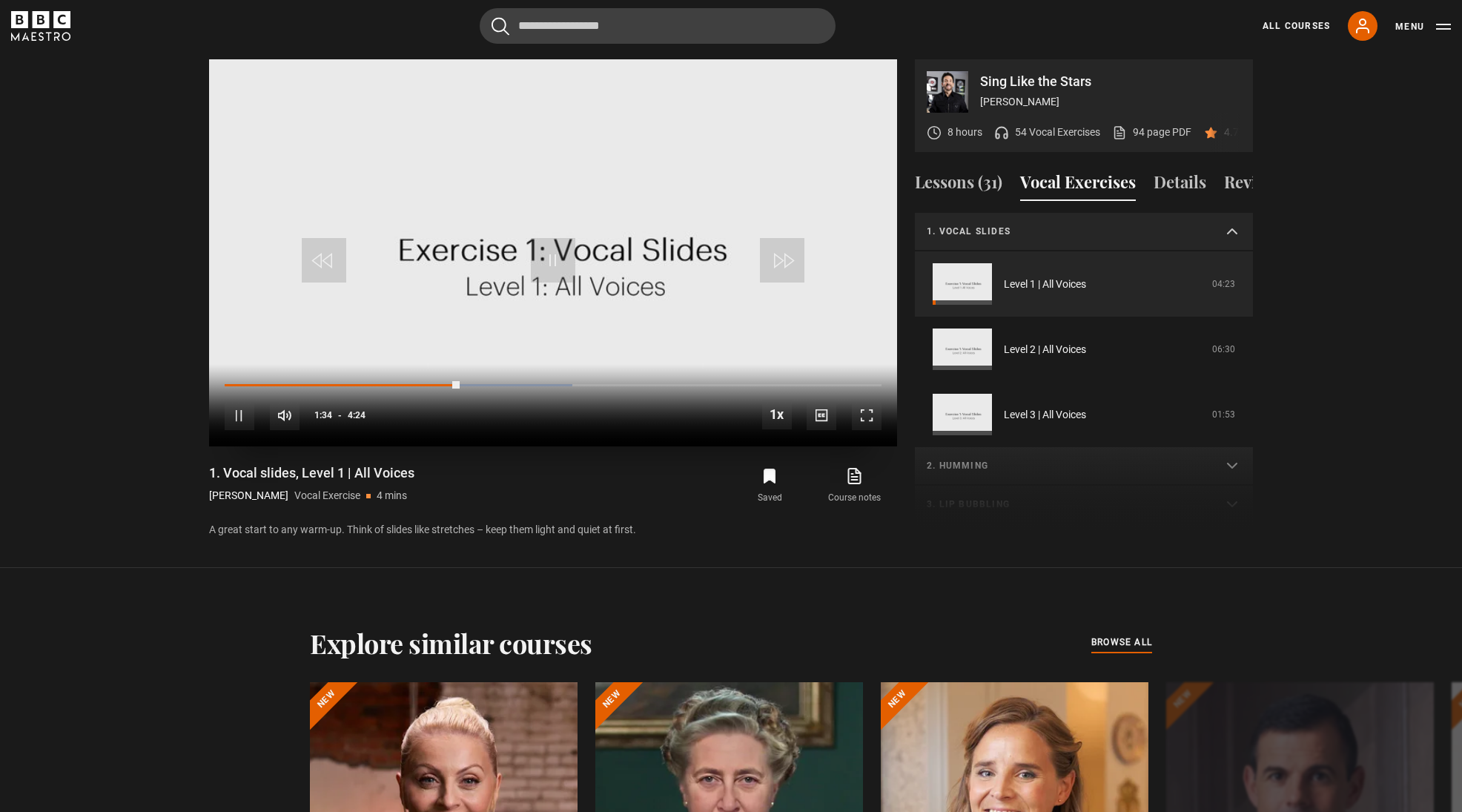
click at [551, 257] on span "Video Player" at bounding box center [553, 260] width 45 height 45
click at [1361, 30] on icon at bounding box center [1363, 26] width 18 height 18
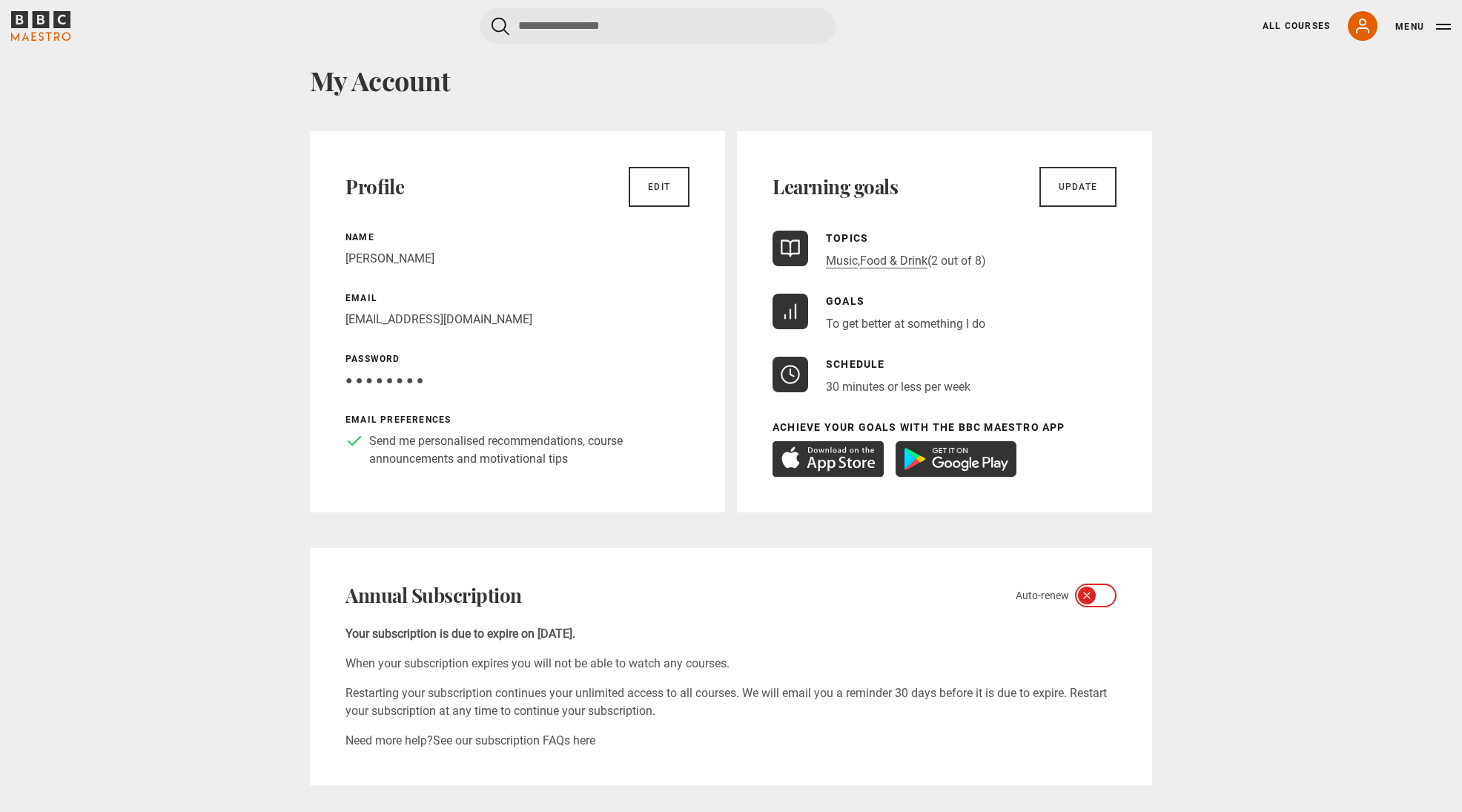
scroll to position [55, 0]
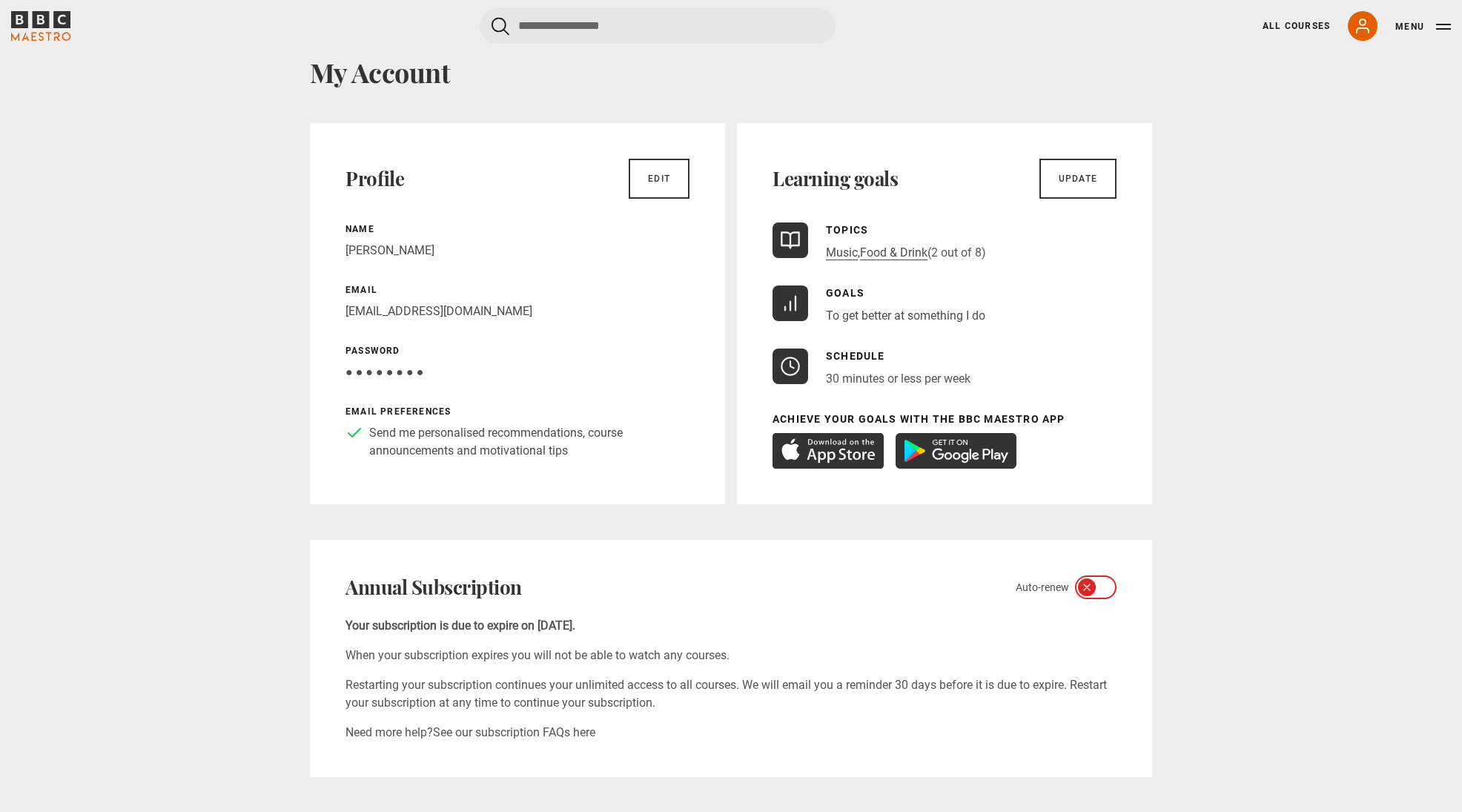
click at [1085, 592] on icon at bounding box center [1087, 587] width 12 height 12
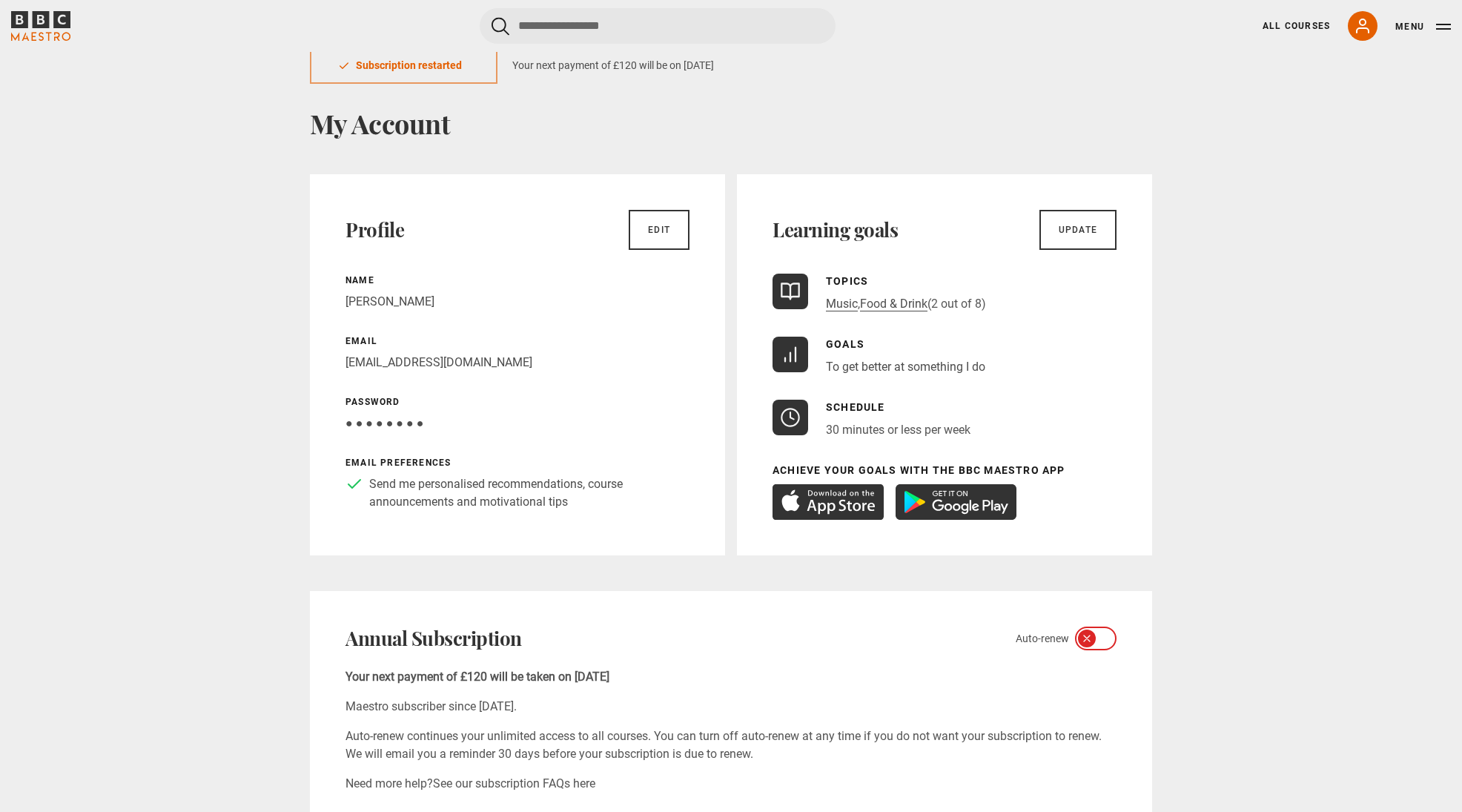
click at [498, 491] on p "Send me personalised recommendations, course announcements and motivational tips" at bounding box center [529, 493] width 320 height 36
click at [659, 230] on link "Edit" at bounding box center [659, 230] width 61 height 40
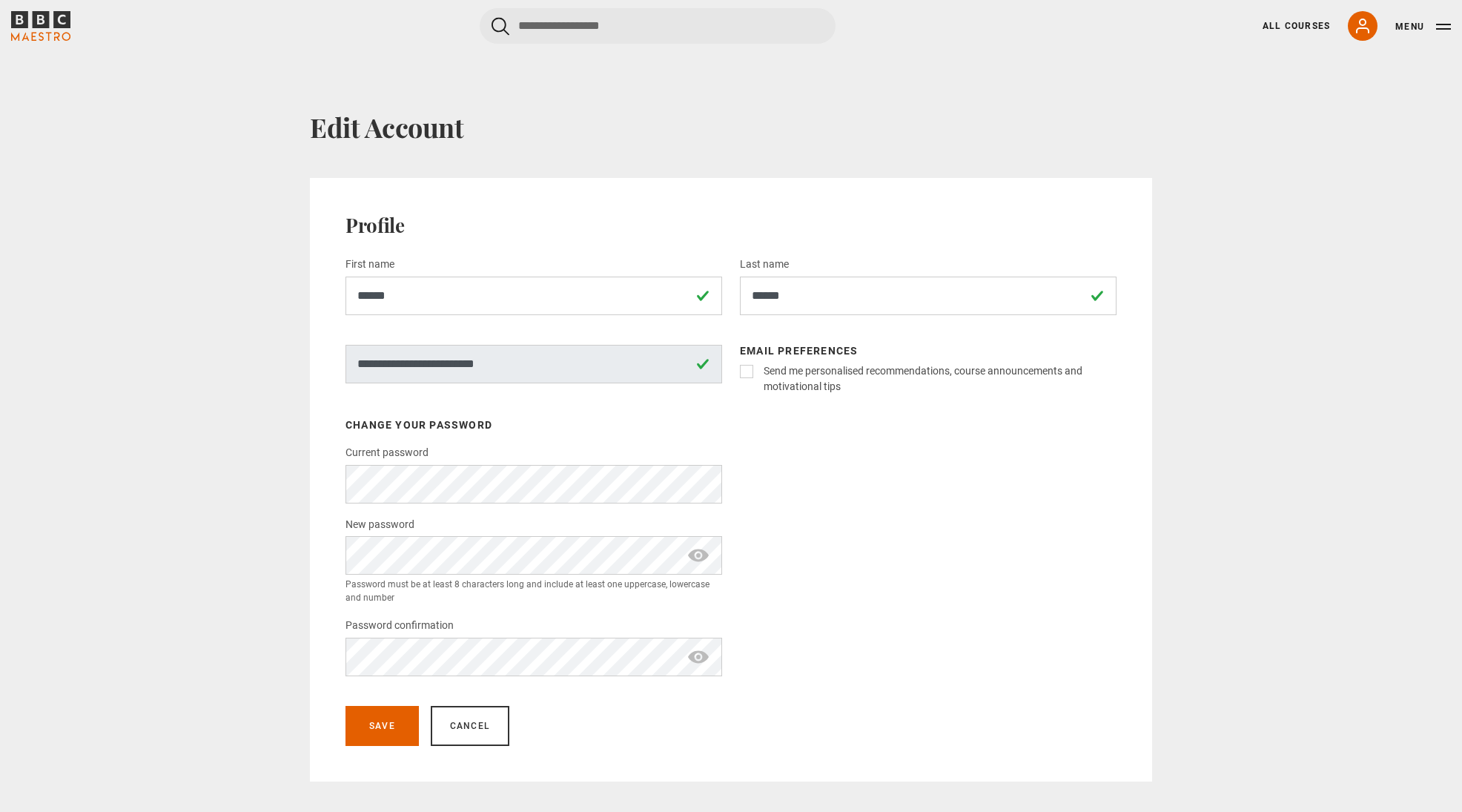
click at [758, 370] on label "Send me personalised recommendations, course announcements and motivational tips" at bounding box center [938, 378] width 359 height 31
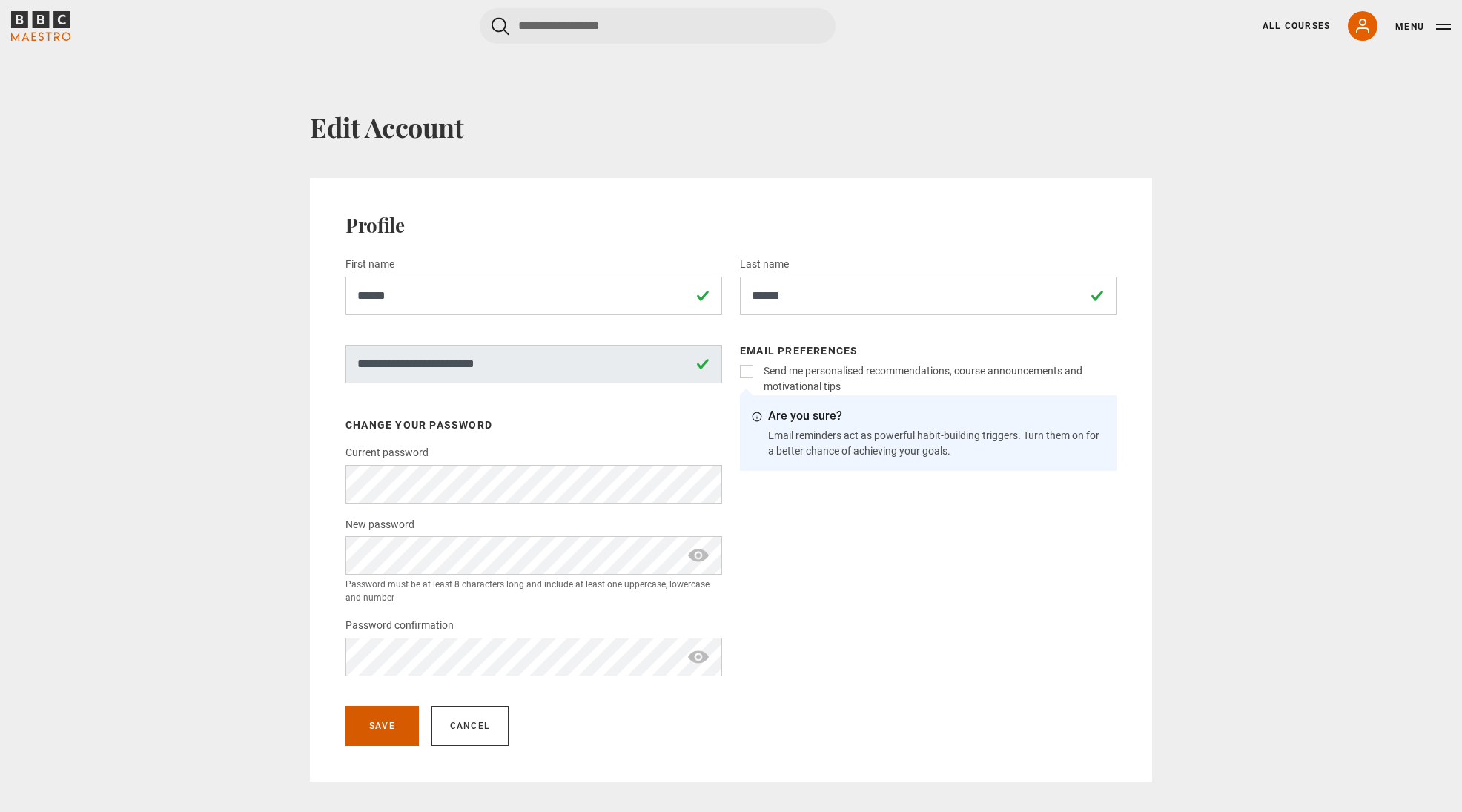
click at [396, 724] on button "Save" at bounding box center [382, 726] width 73 height 40
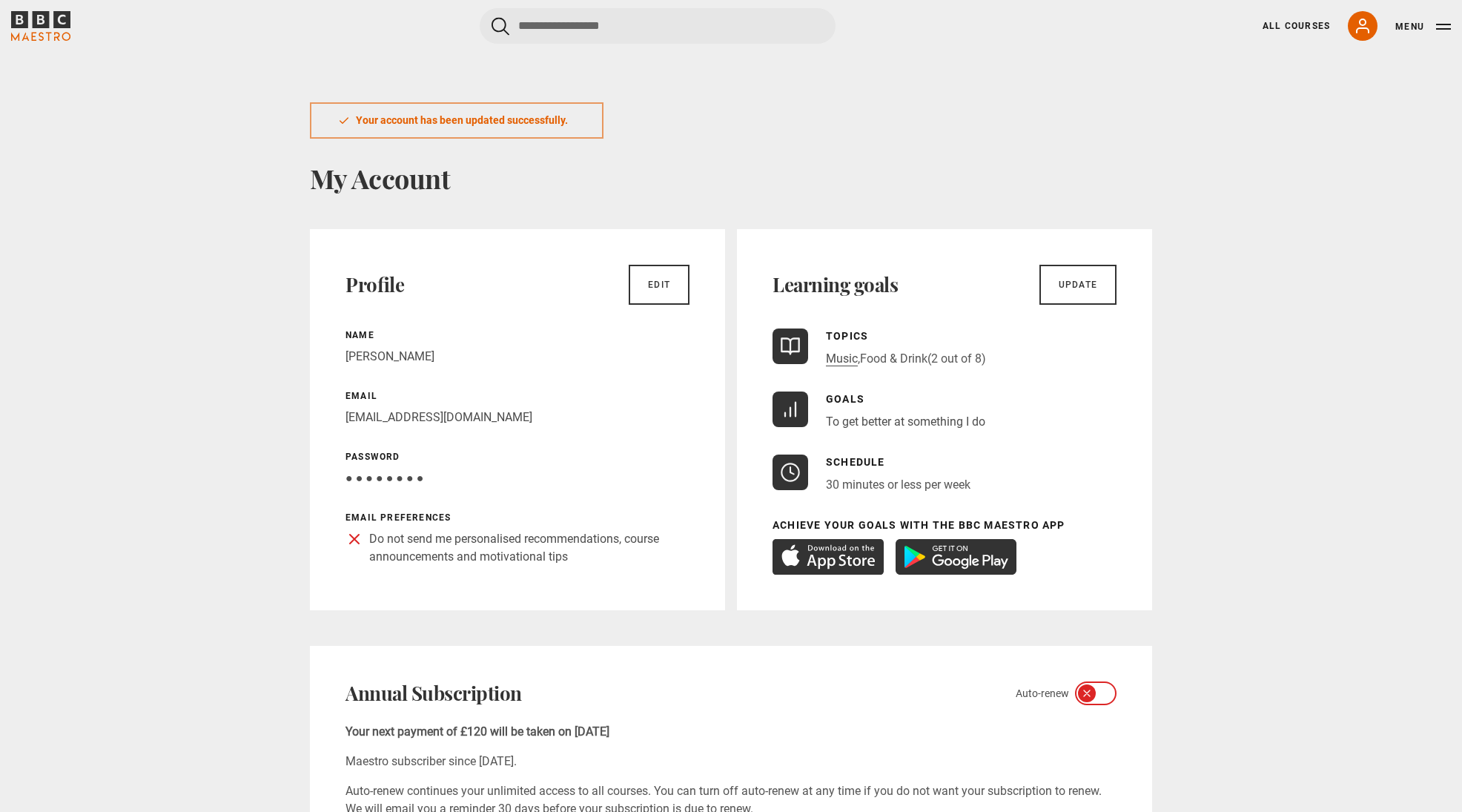
click at [905, 356] on link "Food & Drink" at bounding box center [894, 358] width 68 height 15
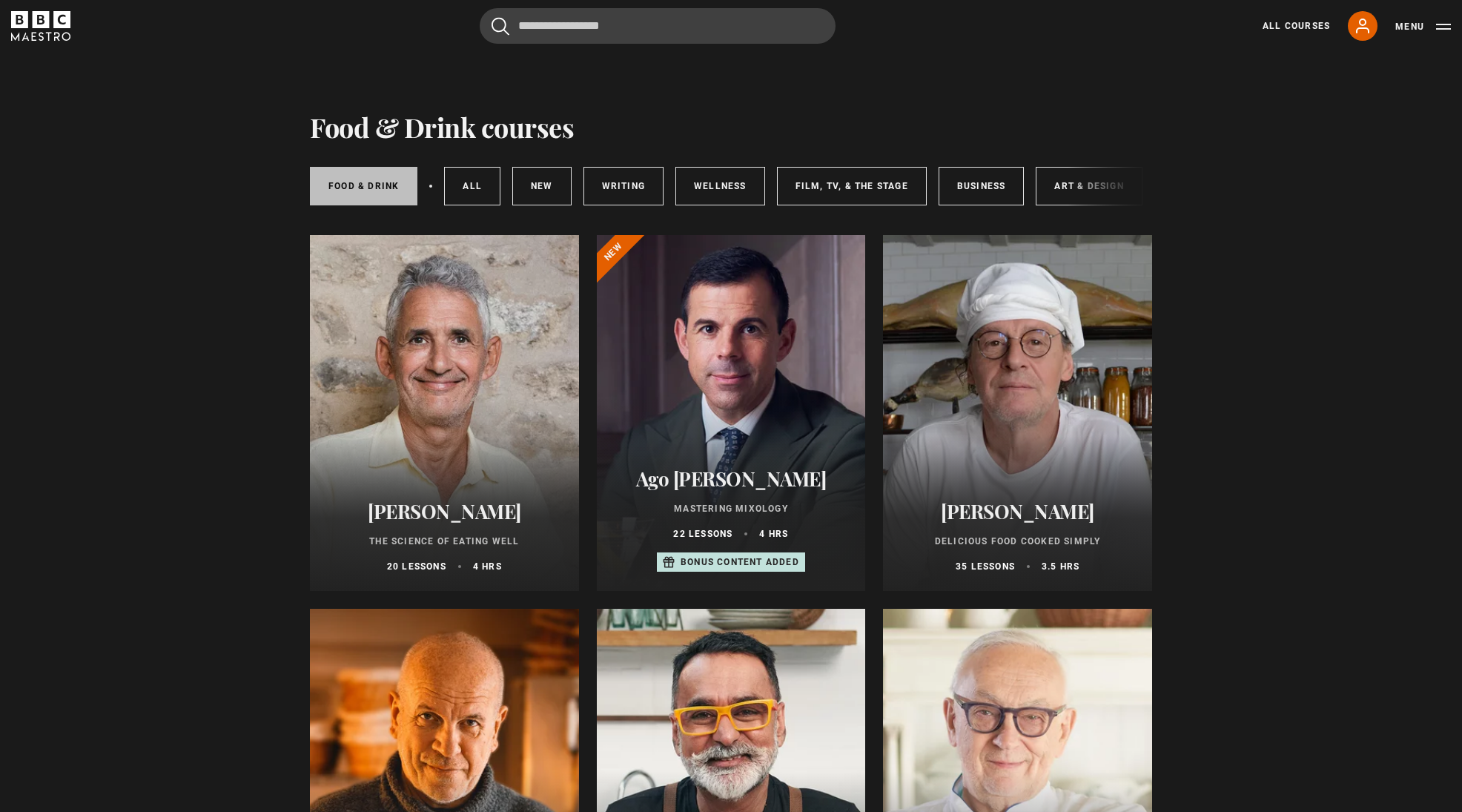
click at [381, 189] on link "Food & Drink" at bounding box center [363, 186] width 108 height 38
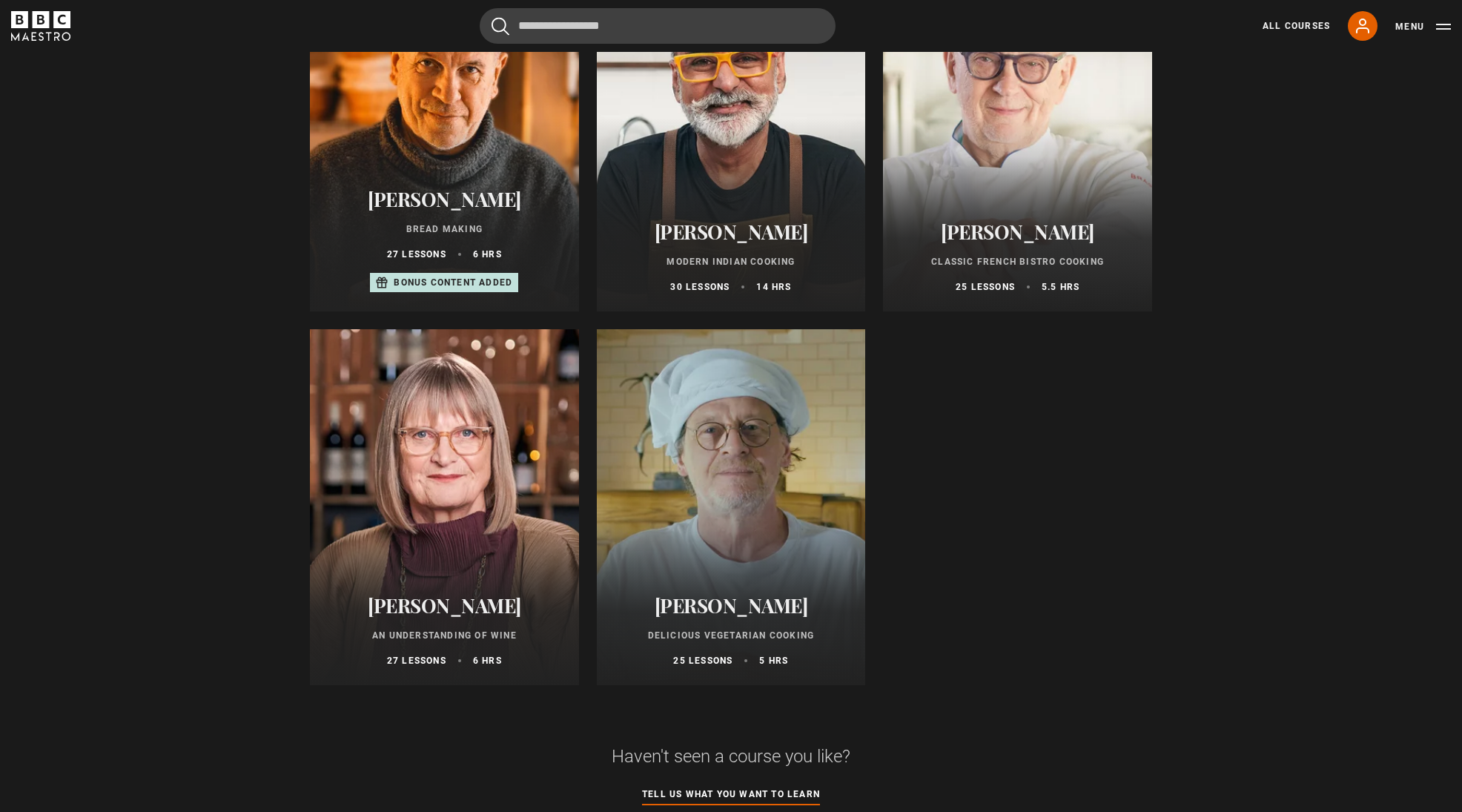
scroll to position [654, 0]
